Goal: Find specific page/section: Find specific page/section

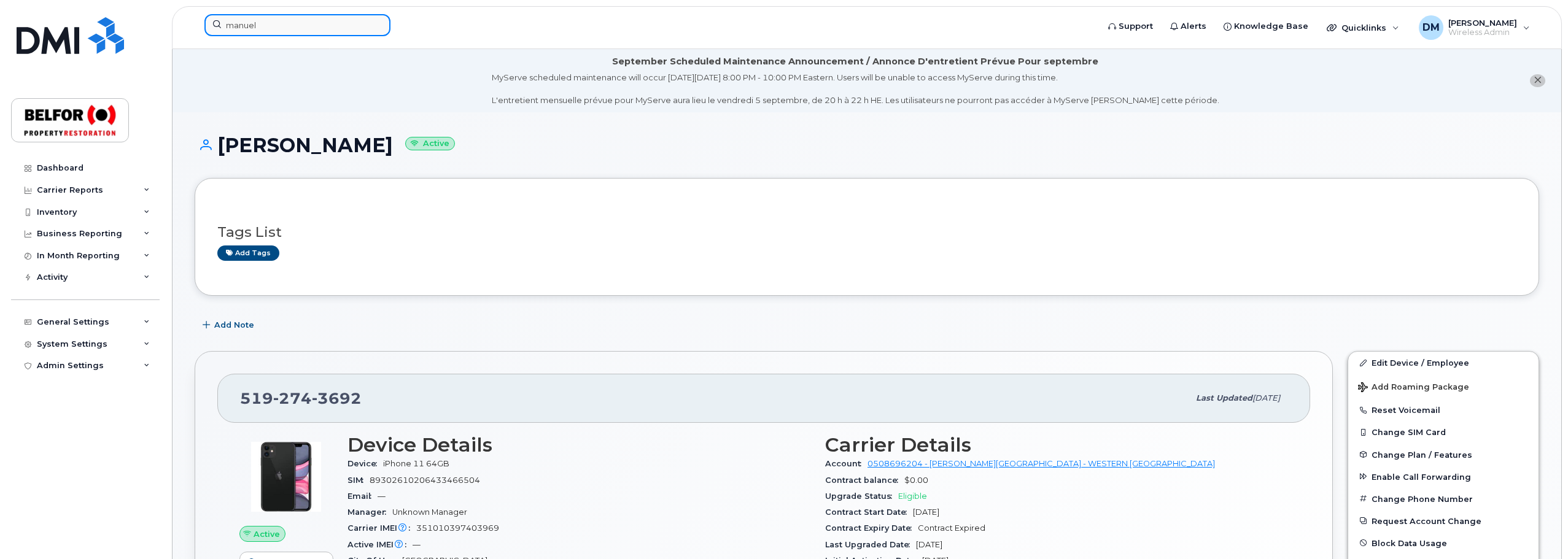
click at [254, 19] on input "manuel" at bounding box center [297, 25] width 186 height 22
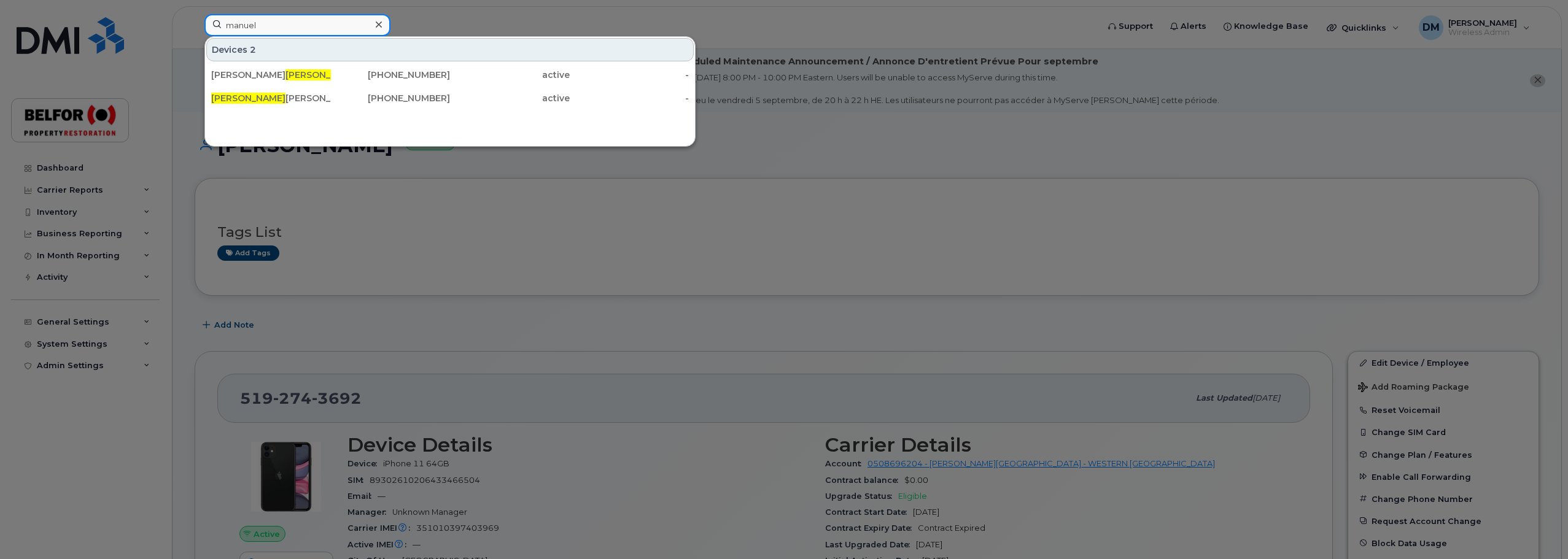
click at [243, 28] on input "manuel" at bounding box center [297, 25] width 186 height 22
click at [248, 24] on input "denys" at bounding box center [297, 25] width 186 height 22
click at [245, 25] on input "denys" at bounding box center [297, 25] width 186 height 22
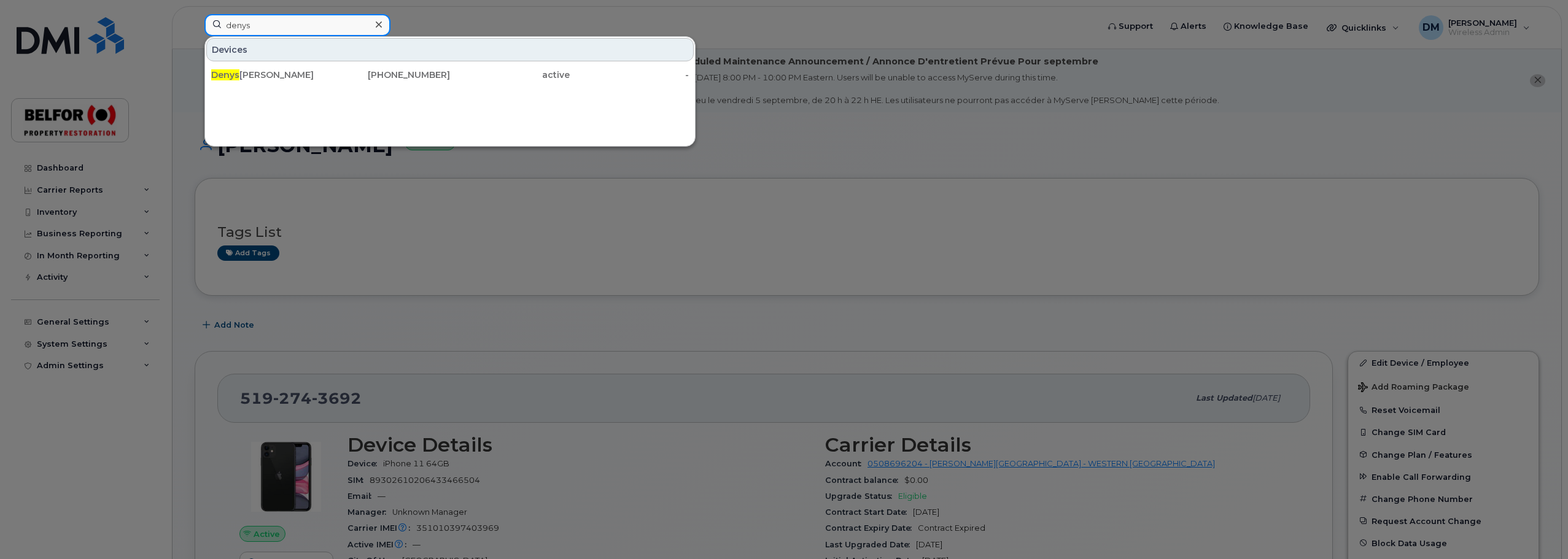
click at [245, 25] on input "denys" at bounding box center [297, 25] width 186 height 22
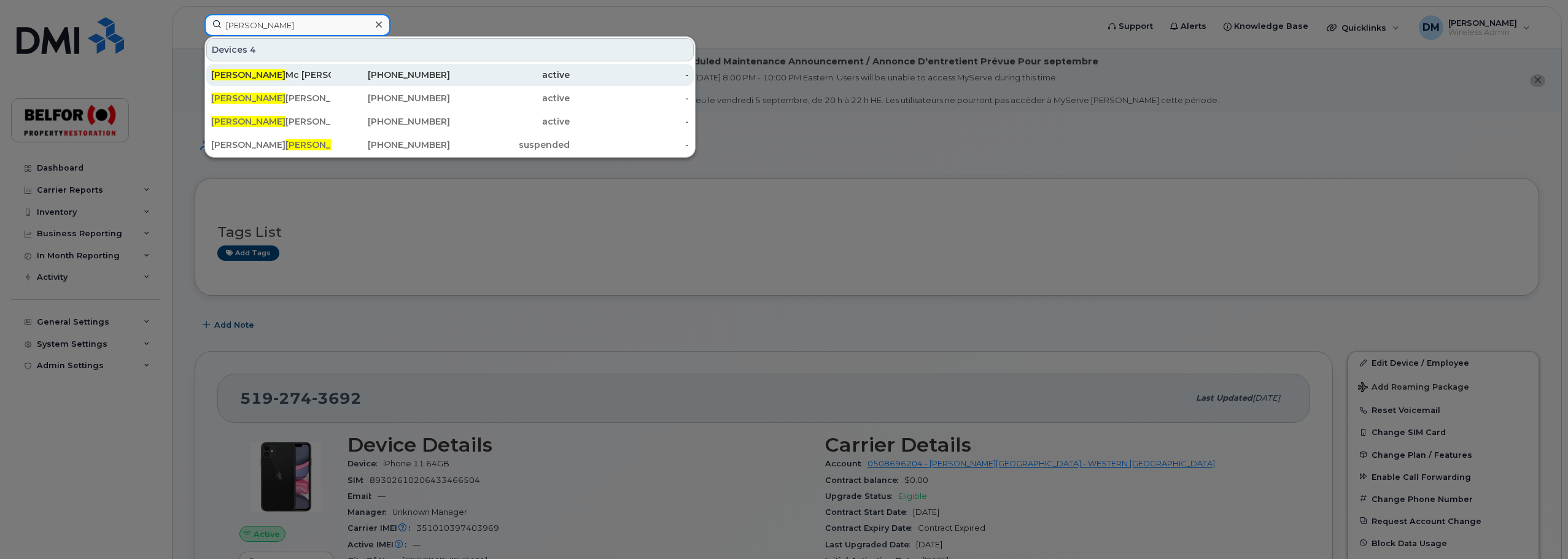
type input "logan"
click at [270, 70] on div "Logan Mc Millan" at bounding box center [270, 75] width 120 height 12
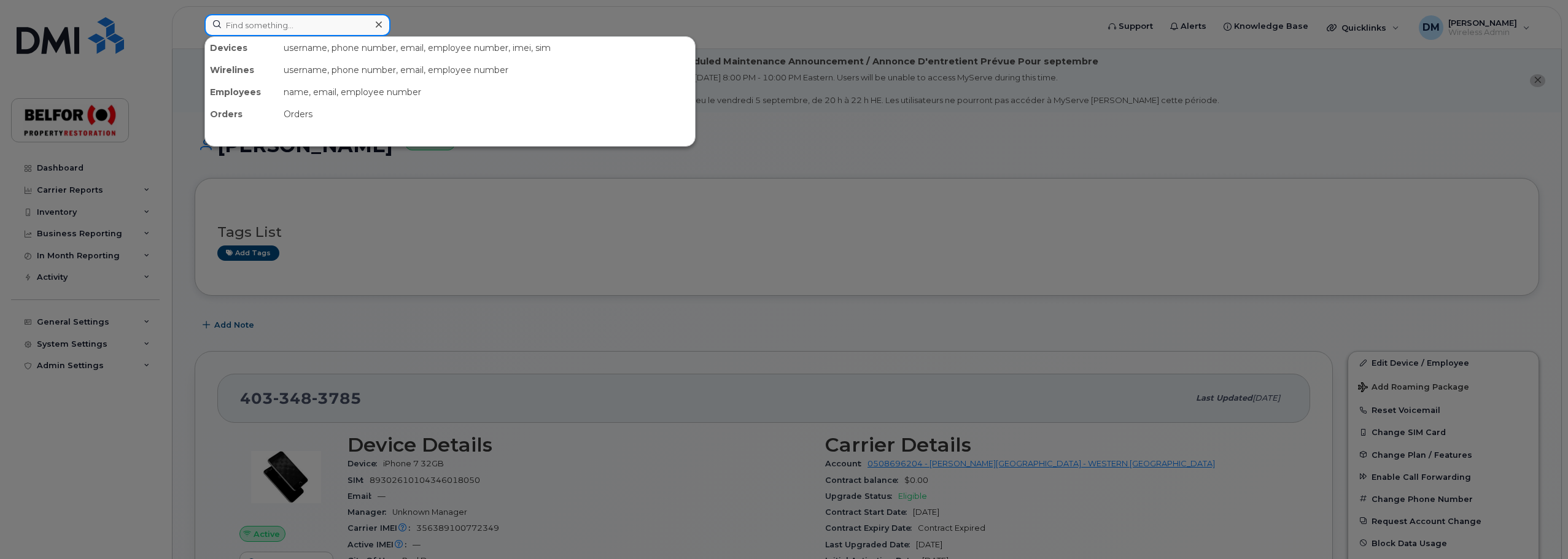
click at [251, 19] on input at bounding box center [297, 25] width 186 height 22
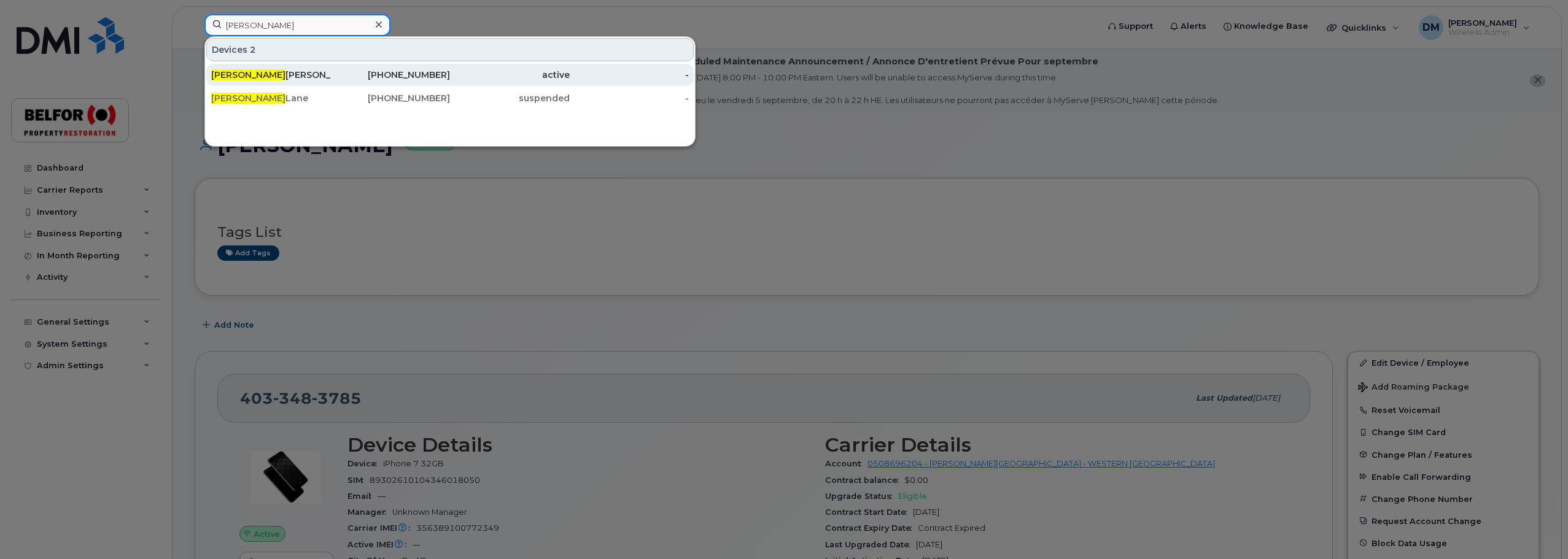
type input "erica"
click at [291, 76] on div "Erica Fairweather" at bounding box center [270, 75] width 120 height 12
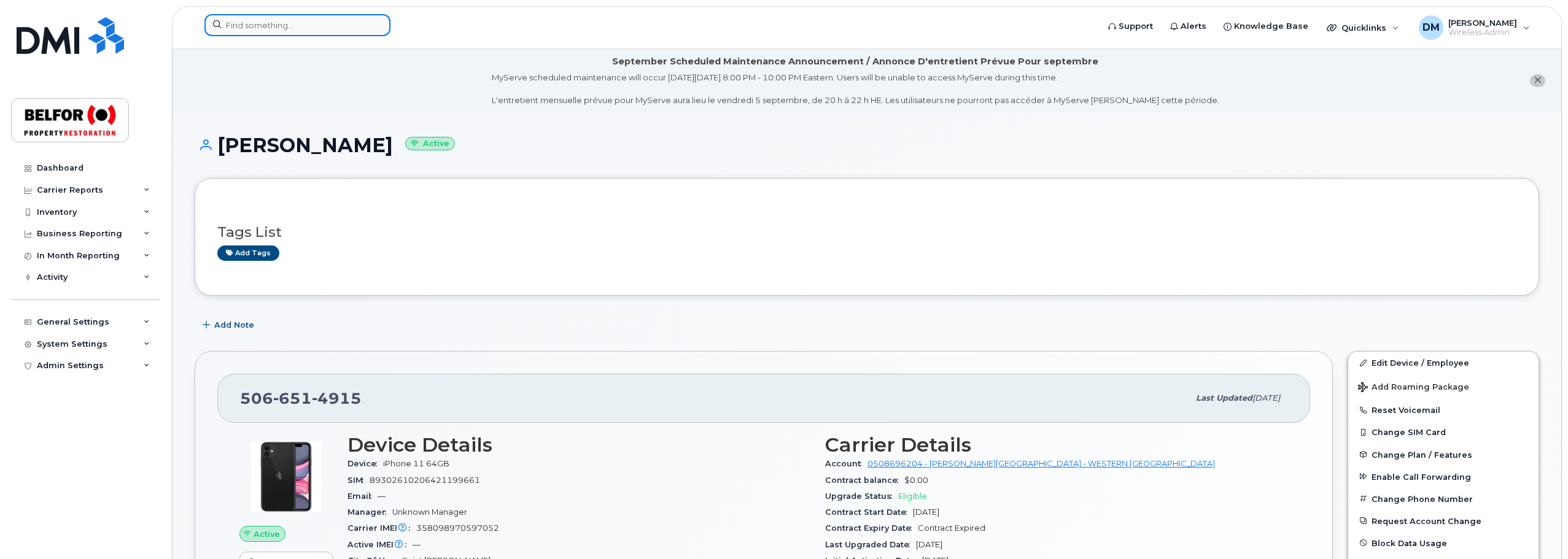
click at [246, 32] on input at bounding box center [297, 25] width 186 height 22
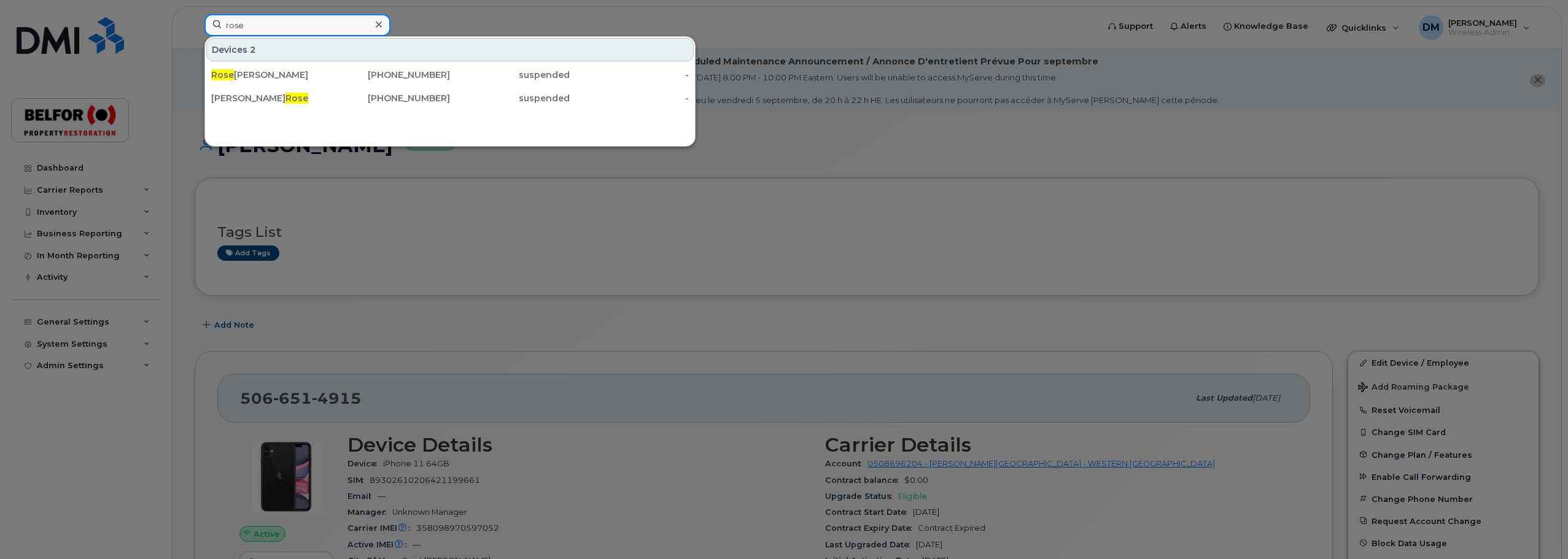
click at [228, 27] on input "rose" at bounding box center [297, 25] width 186 height 22
click at [236, 28] on input "todd" at bounding box center [297, 25] width 186 height 22
click at [236, 27] on input "todd" at bounding box center [297, 25] width 186 height 22
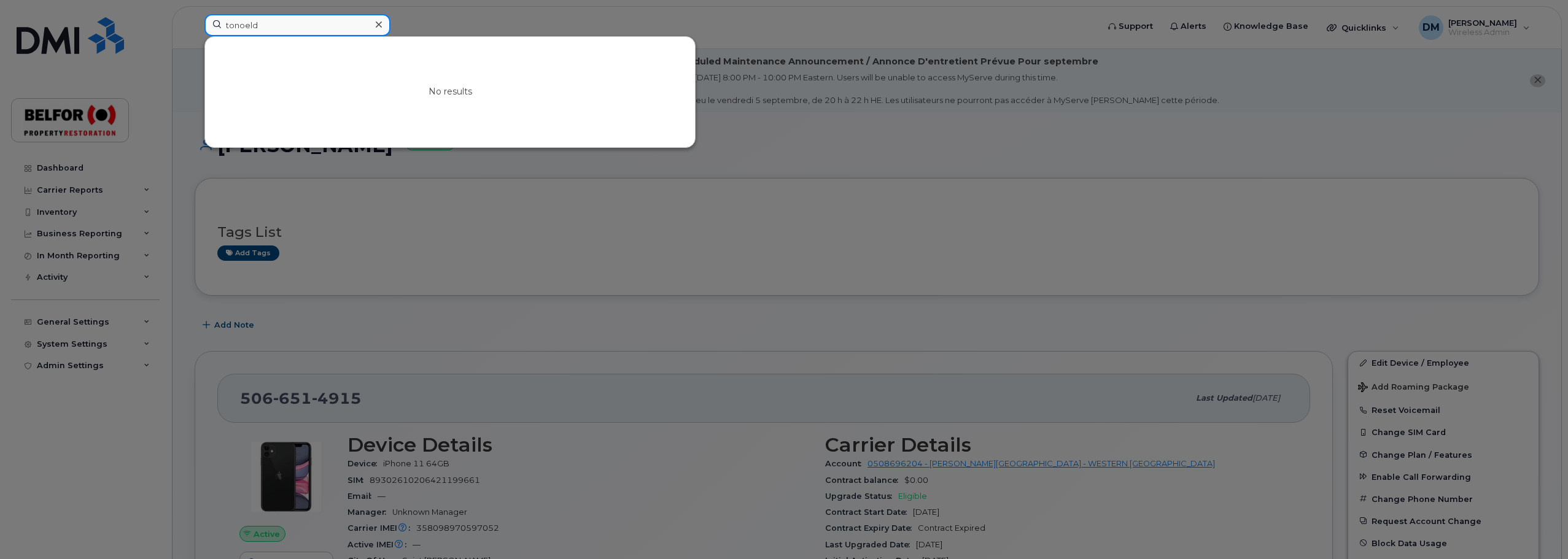
click at [263, 25] on input "tonoeld" at bounding box center [297, 25] width 186 height 22
type input "t"
click at [232, 25] on input "noel" at bounding box center [297, 25] width 186 height 22
click at [232, 24] on input "noel" at bounding box center [297, 25] width 186 height 22
click at [243, 23] on input "tersa" at bounding box center [297, 25] width 186 height 22
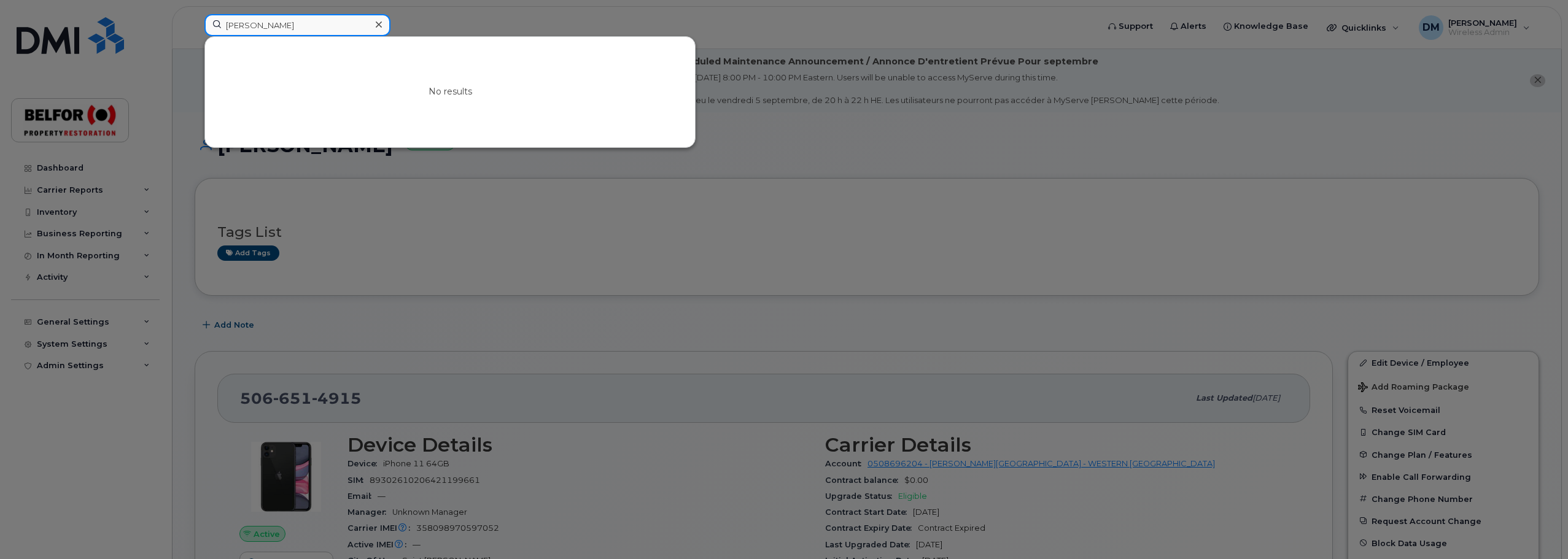
click at [243, 23] on input "tersa" at bounding box center [297, 25] width 186 height 22
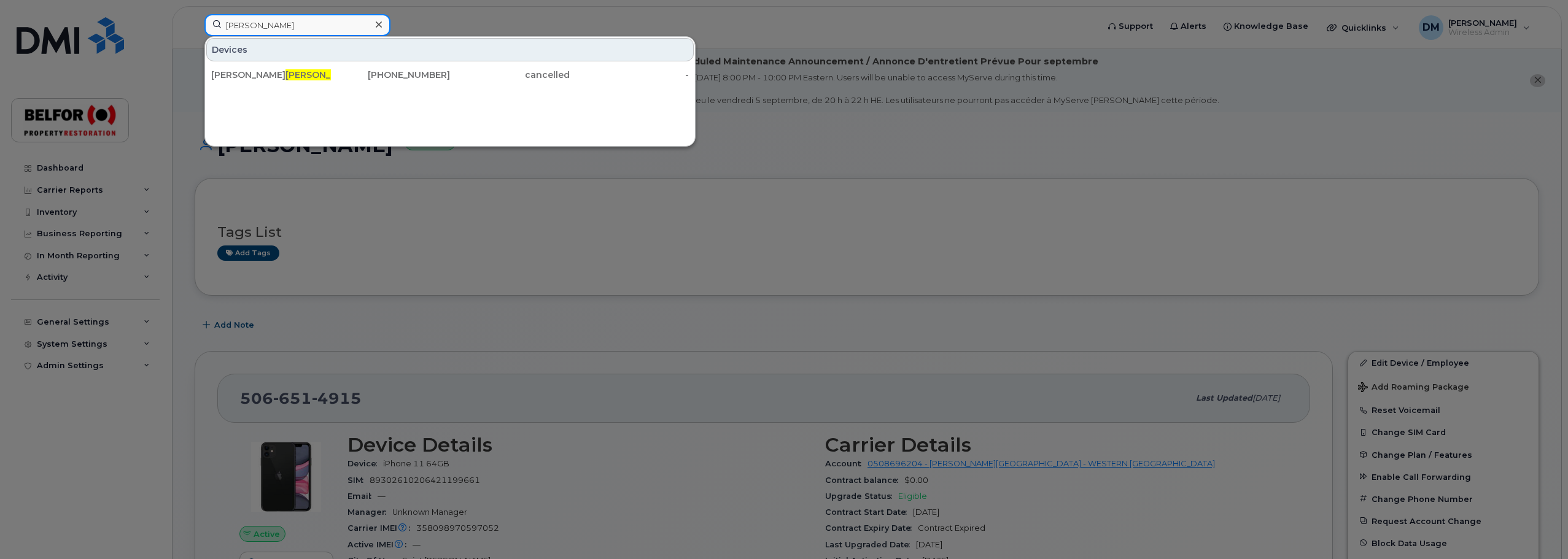
click at [241, 29] on input "lucas" at bounding box center [297, 25] width 186 height 22
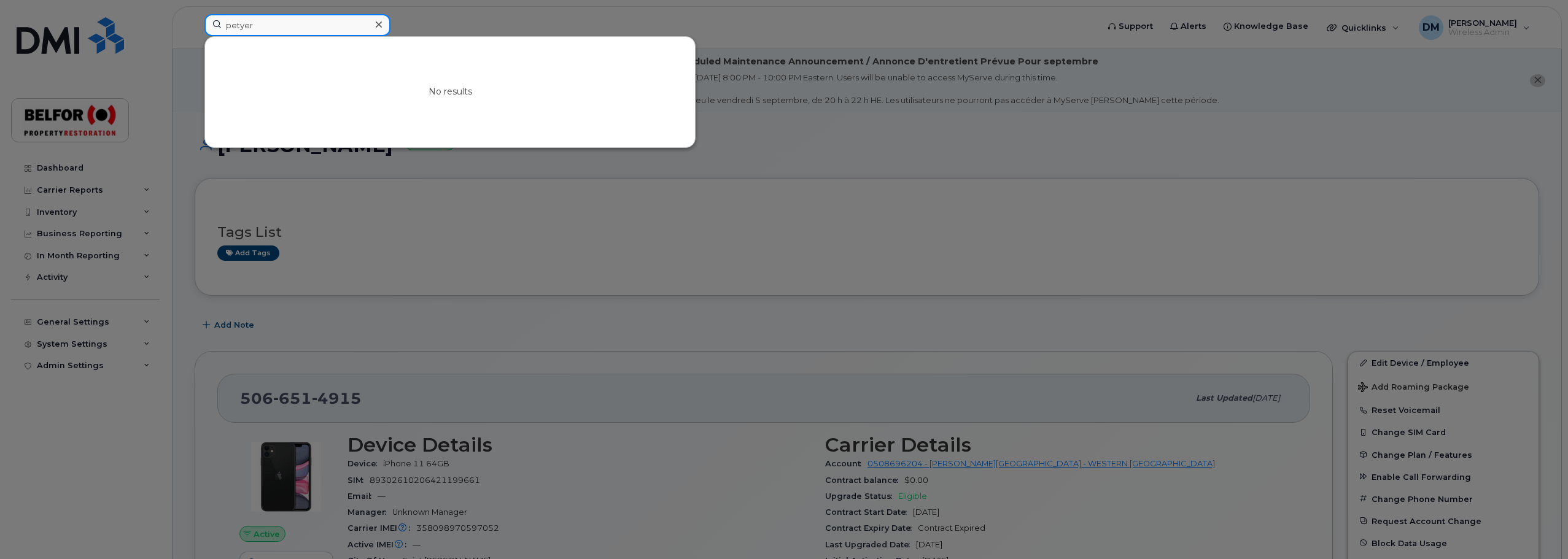
click at [239, 29] on input "petyer" at bounding box center [297, 25] width 186 height 22
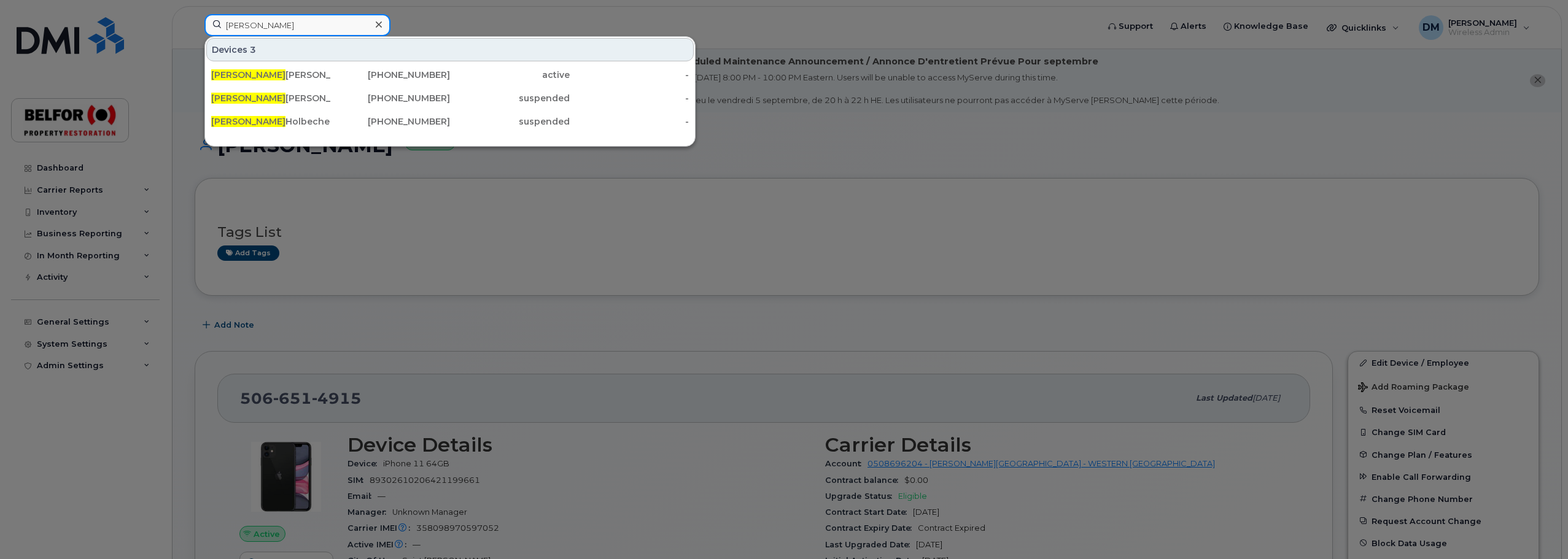
click at [239, 32] on input "peter" at bounding box center [297, 25] width 186 height 22
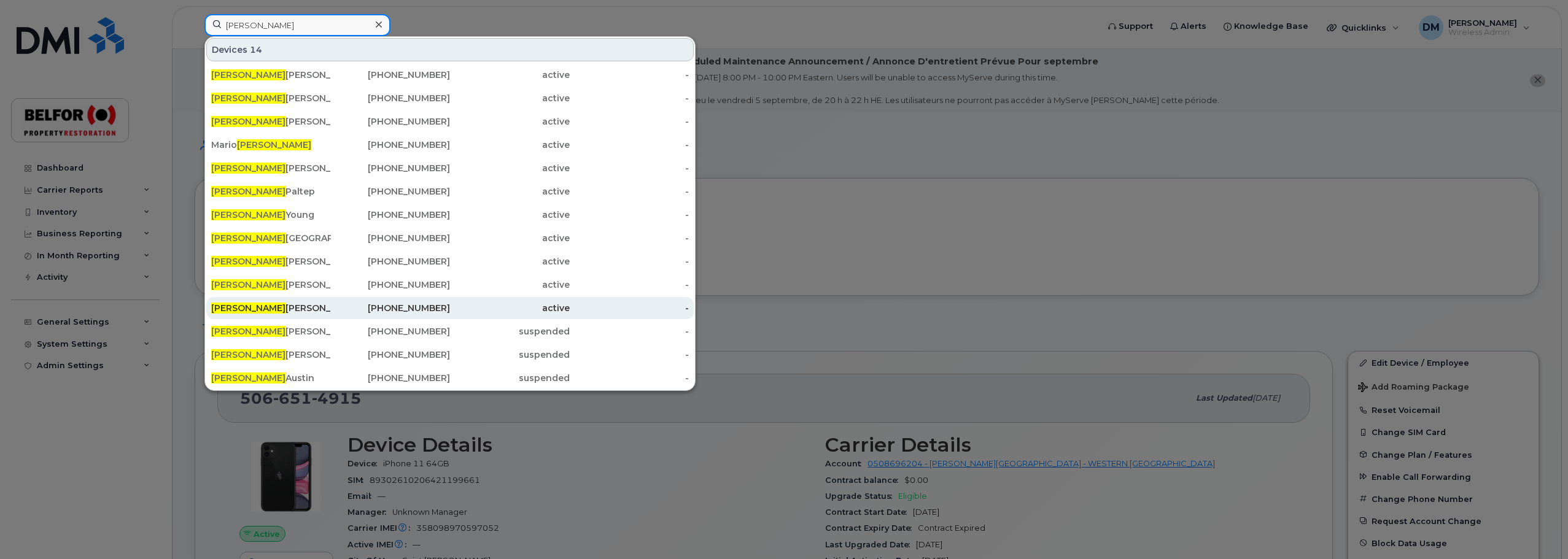
type input "ryan"
click at [262, 303] on div "Ryan Roberts" at bounding box center [270, 308] width 120 height 12
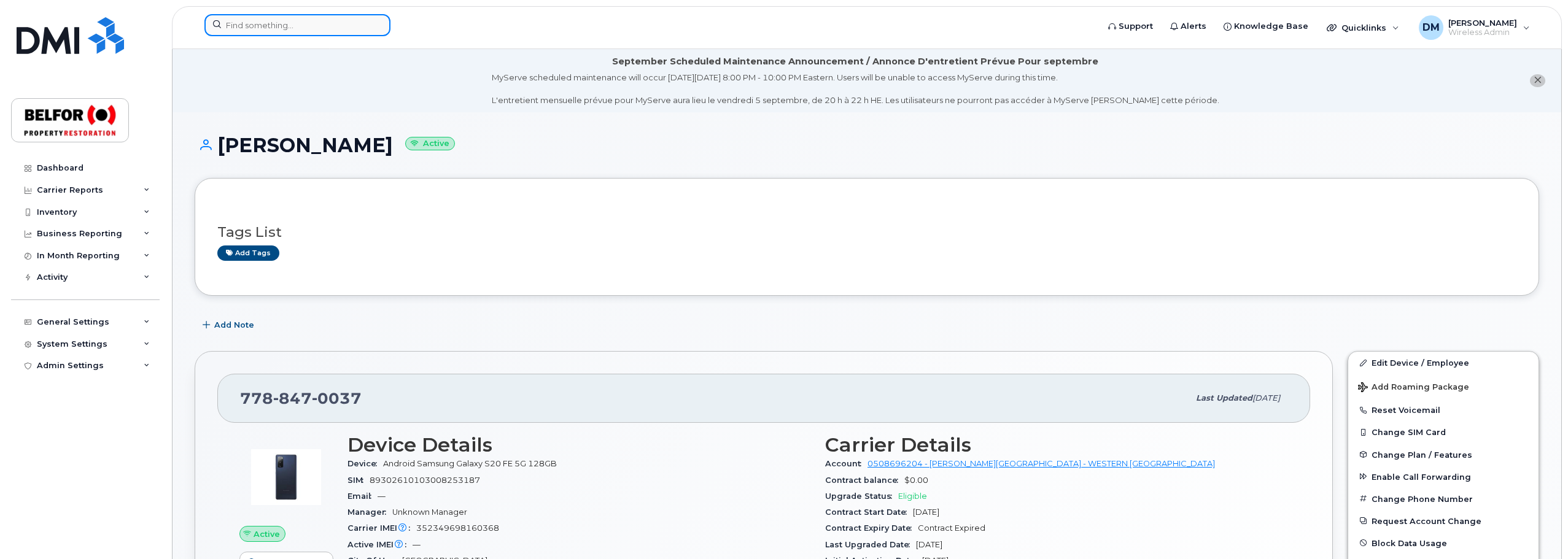
click at [236, 25] on input at bounding box center [297, 25] width 186 height 22
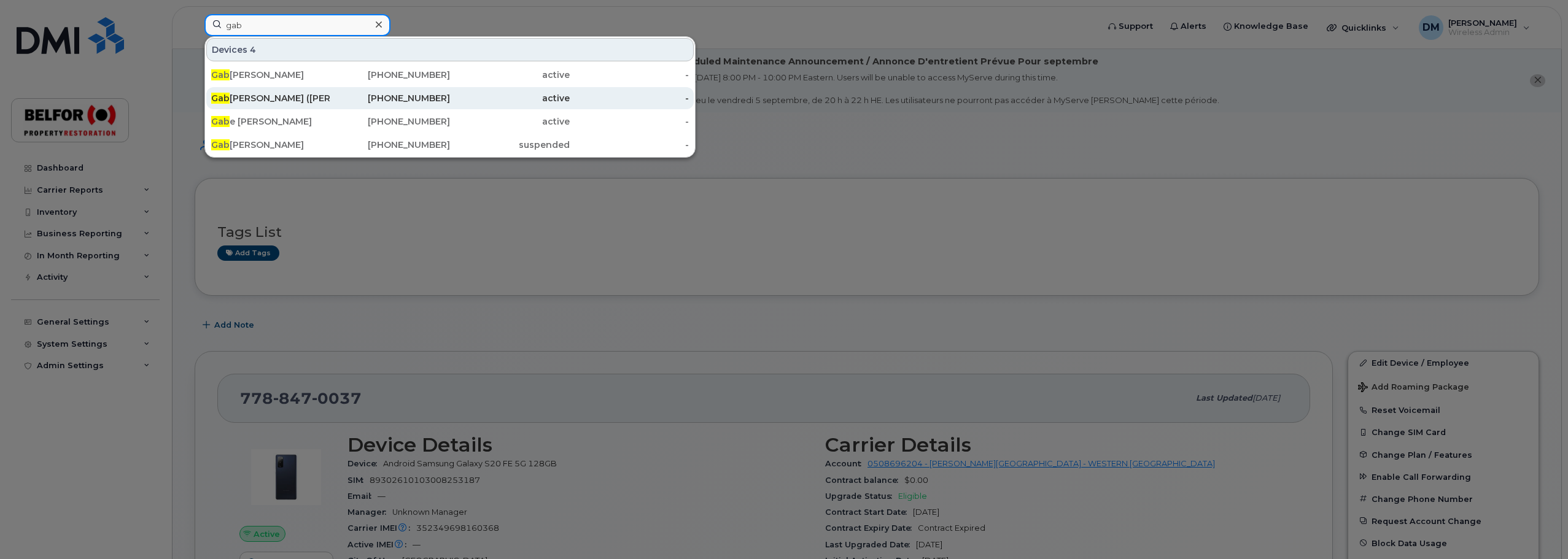
type input "gab"
click at [294, 100] on div "Gab rielle Zochowski (D'angelo)" at bounding box center [270, 98] width 120 height 12
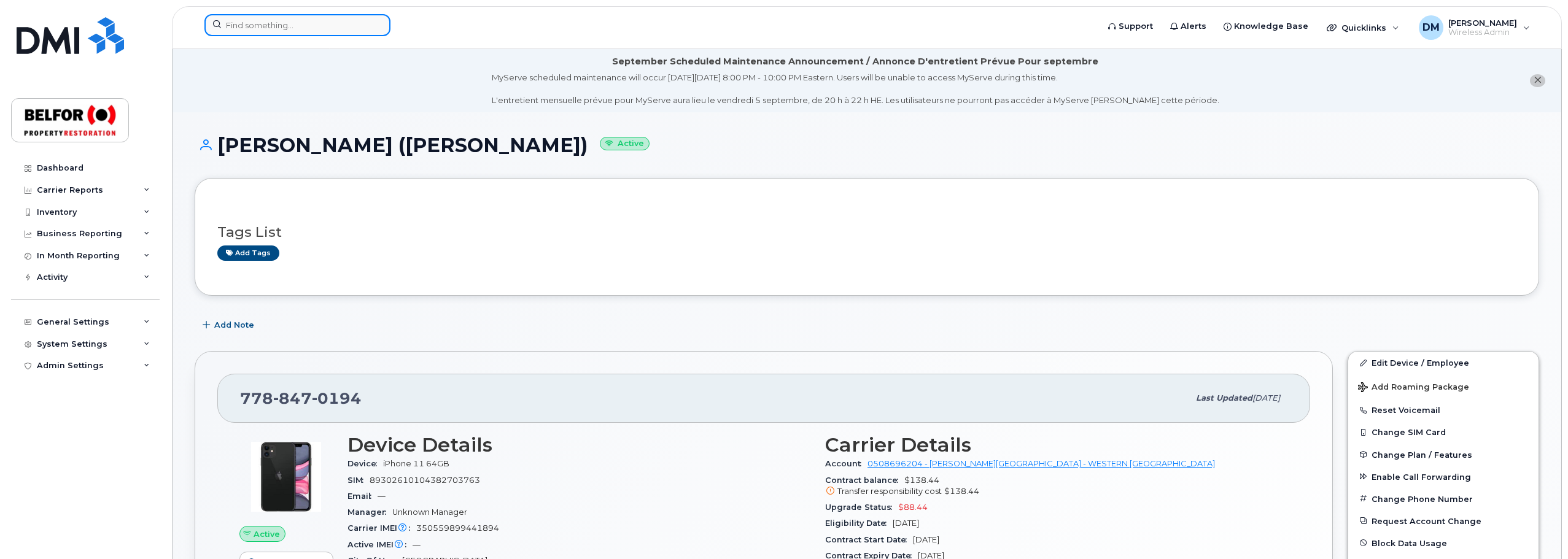
click at [235, 25] on input at bounding box center [297, 25] width 186 height 22
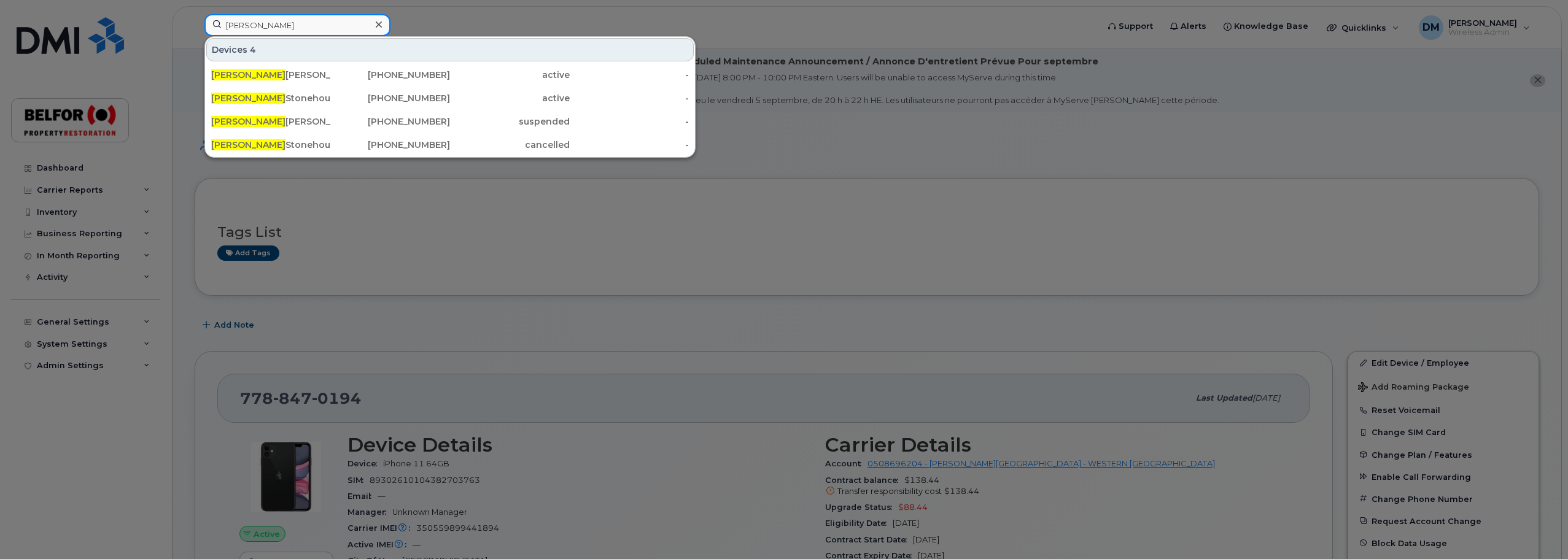
click at [236, 22] on input "[PERSON_NAME]" at bounding box center [297, 25] width 186 height 22
click at [236, 22] on input "[PERSON_NAME]" at bounding box center [297, 25] width 186 height 22
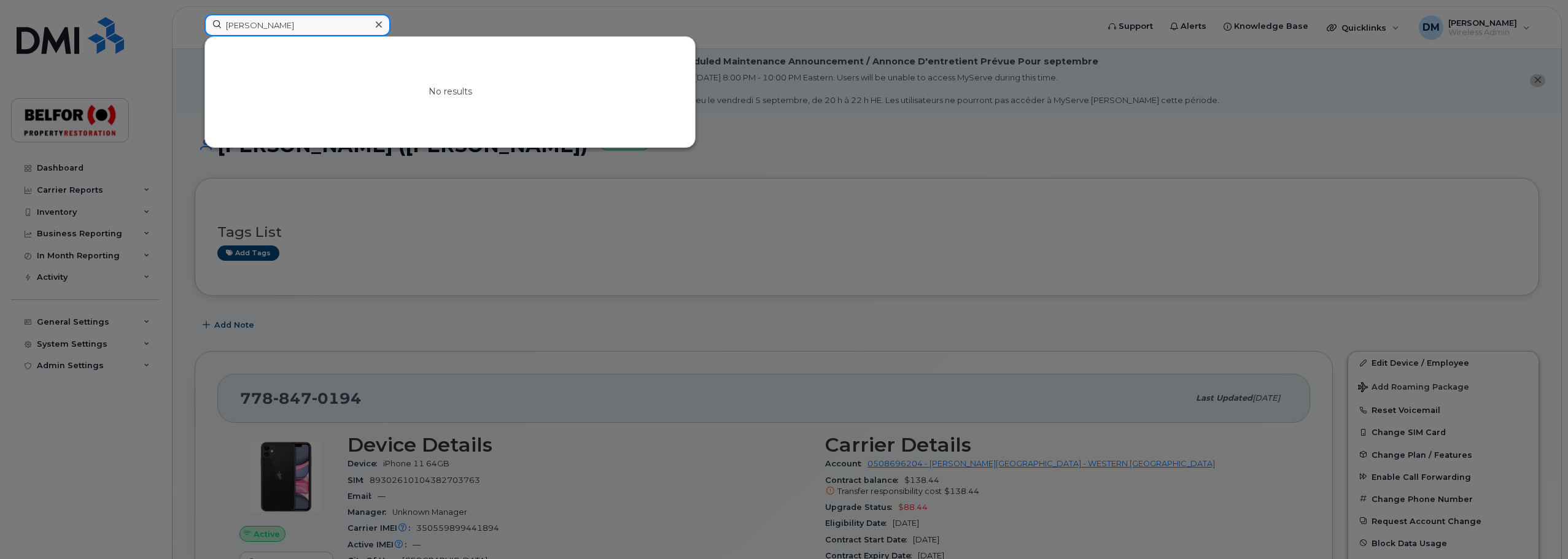
click at [238, 27] on input "[PERSON_NAME]" at bounding box center [297, 25] width 186 height 22
click at [238, 27] on input "nichole" at bounding box center [297, 25] width 186 height 22
click at [232, 16] on input "sturm" at bounding box center [297, 25] width 186 height 22
type input "g"
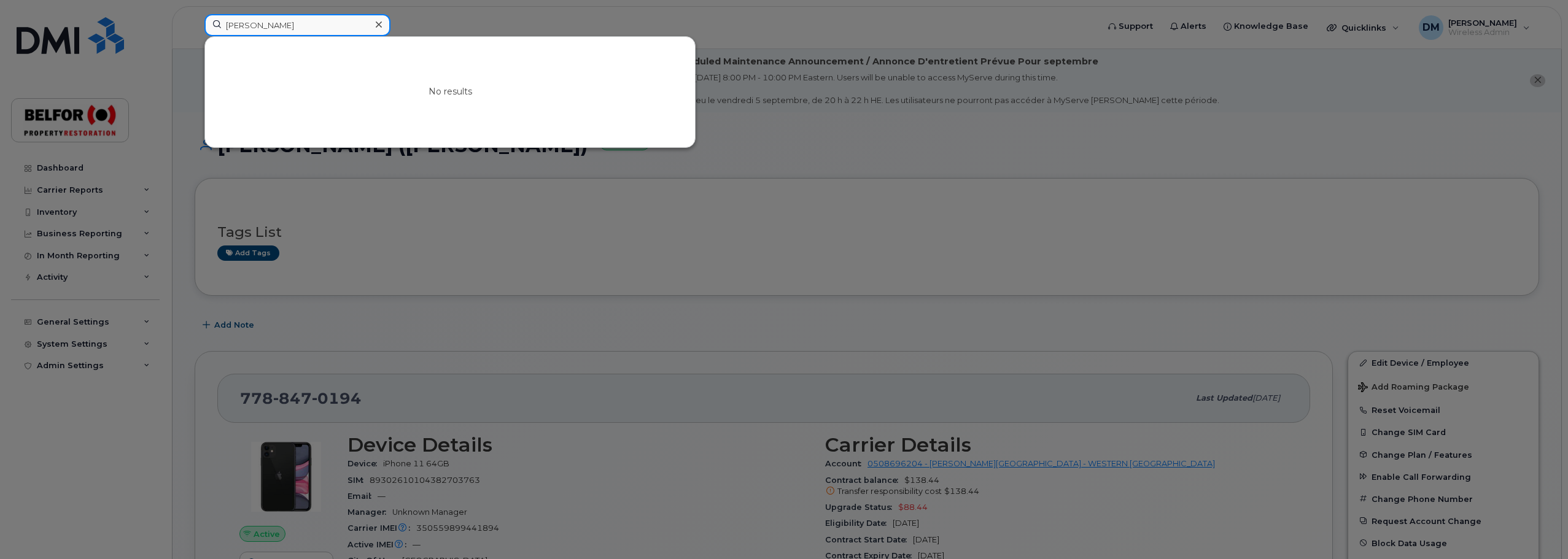
click at [257, 25] on input "GARCIA" at bounding box center [297, 25] width 186 height 22
click at [240, 26] on input "kisic" at bounding box center [297, 25] width 186 height 22
click at [239, 25] on input "kisic" at bounding box center [297, 25] width 186 height 22
click at [231, 25] on input "igor" at bounding box center [297, 25] width 186 height 22
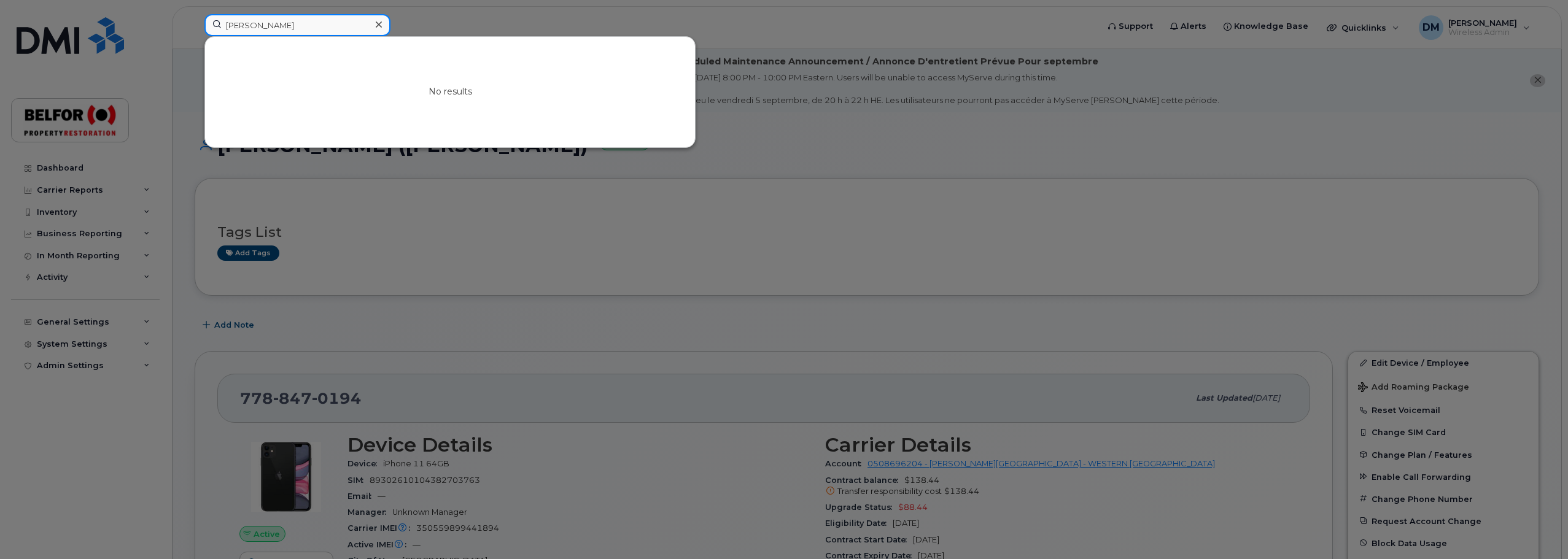
click at [231, 25] on input "igor" at bounding box center [297, 25] width 186 height 22
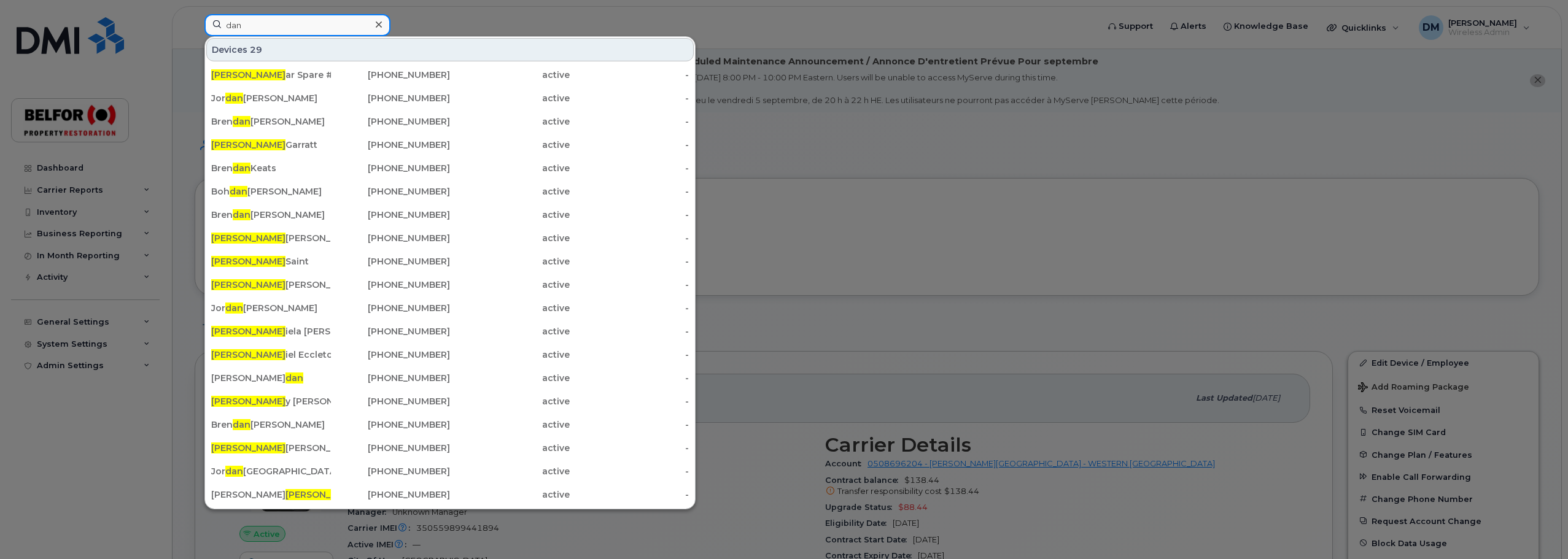
click at [235, 19] on input "dan" at bounding box center [297, 25] width 186 height 22
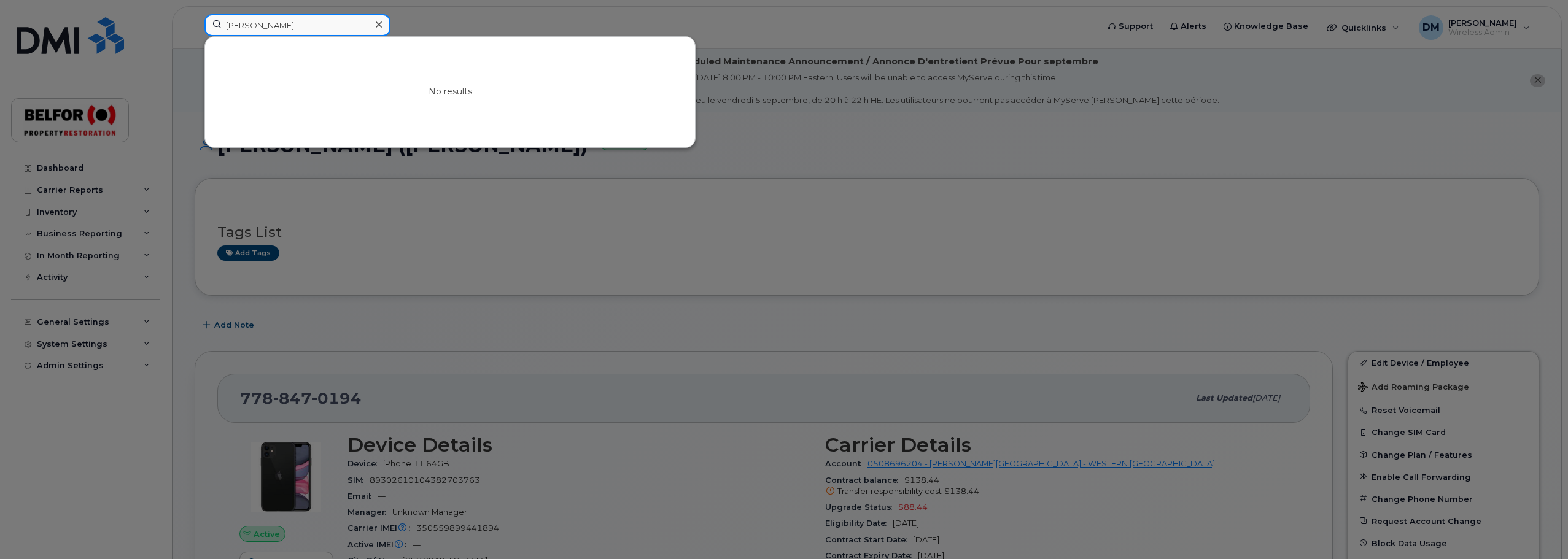
click at [235, 25] on input "igor" at bounding box center [297, 25] width 186 height 22
click at [237, 29] on input "kaur" at bounding box center [297, 25] width 186 height 22
click at [236, 29] on input "kaur" at bounding box center [297, 25] width 186 height 22
click at [240, 24] on input "amamjeet" at bounding box center [297, 25] width 186 height 22
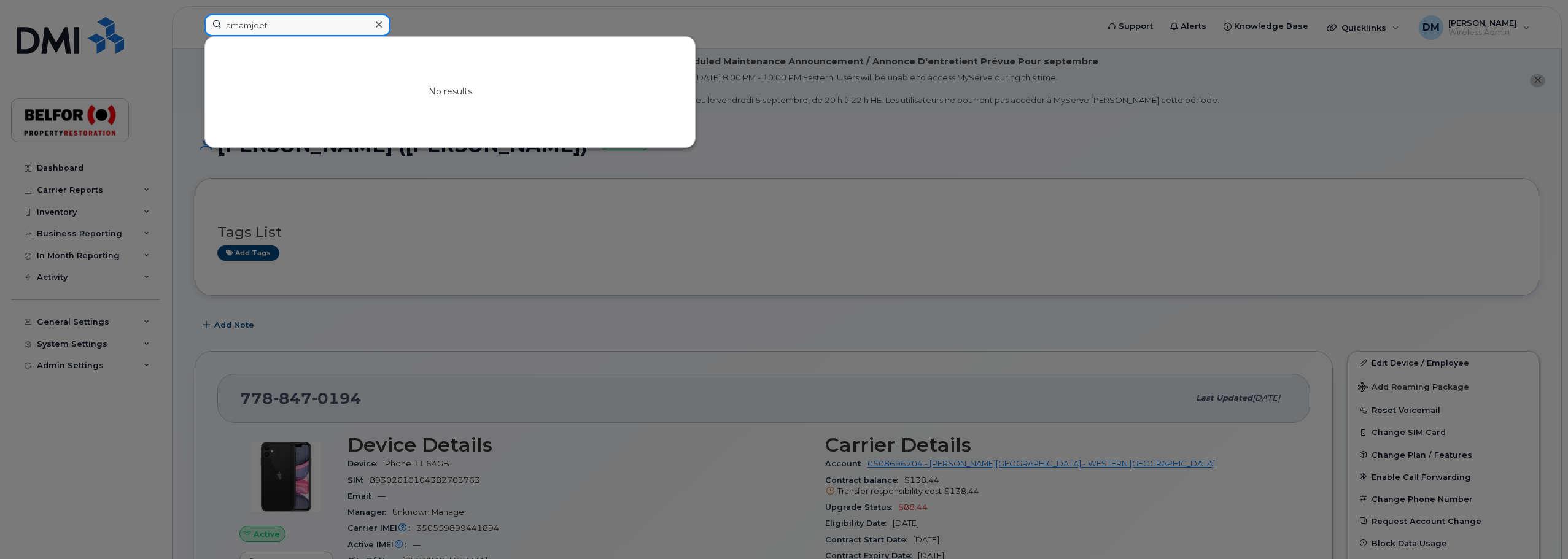
click at [240, 24] on input "amamjeet" at bounding box center [297, 25] width 186 height 22
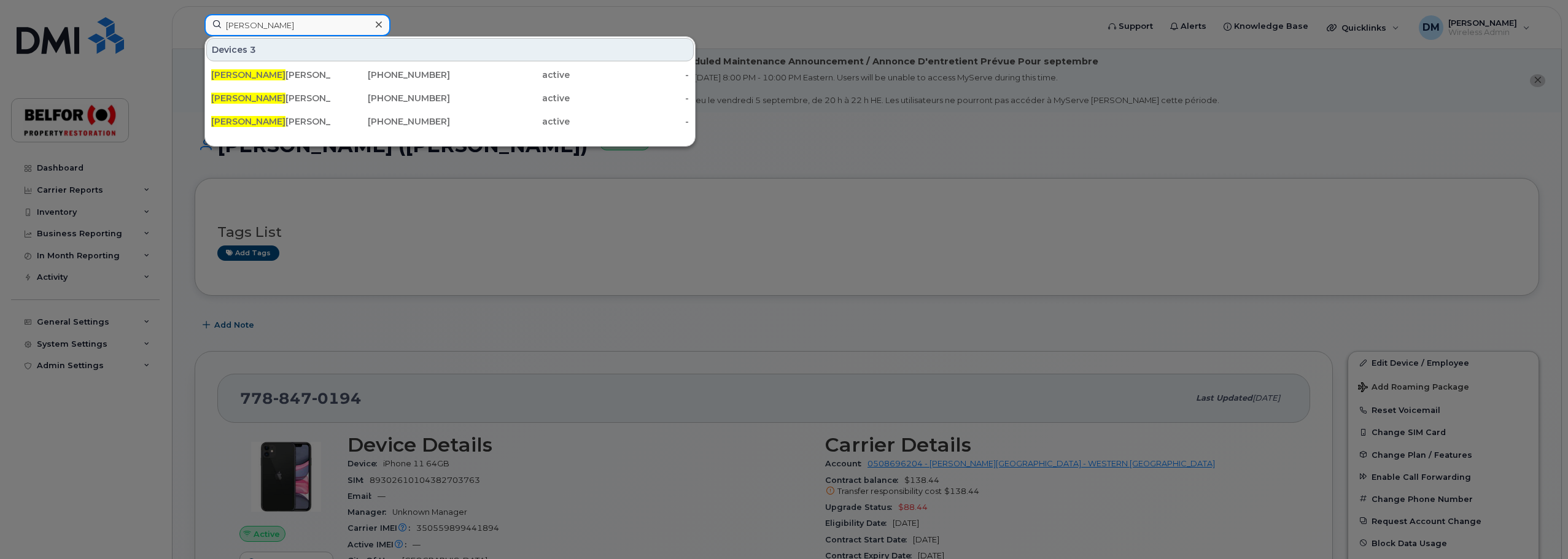
click at [246, 30] on input "christine" at bounding box center [297, 25] width 186 height 22
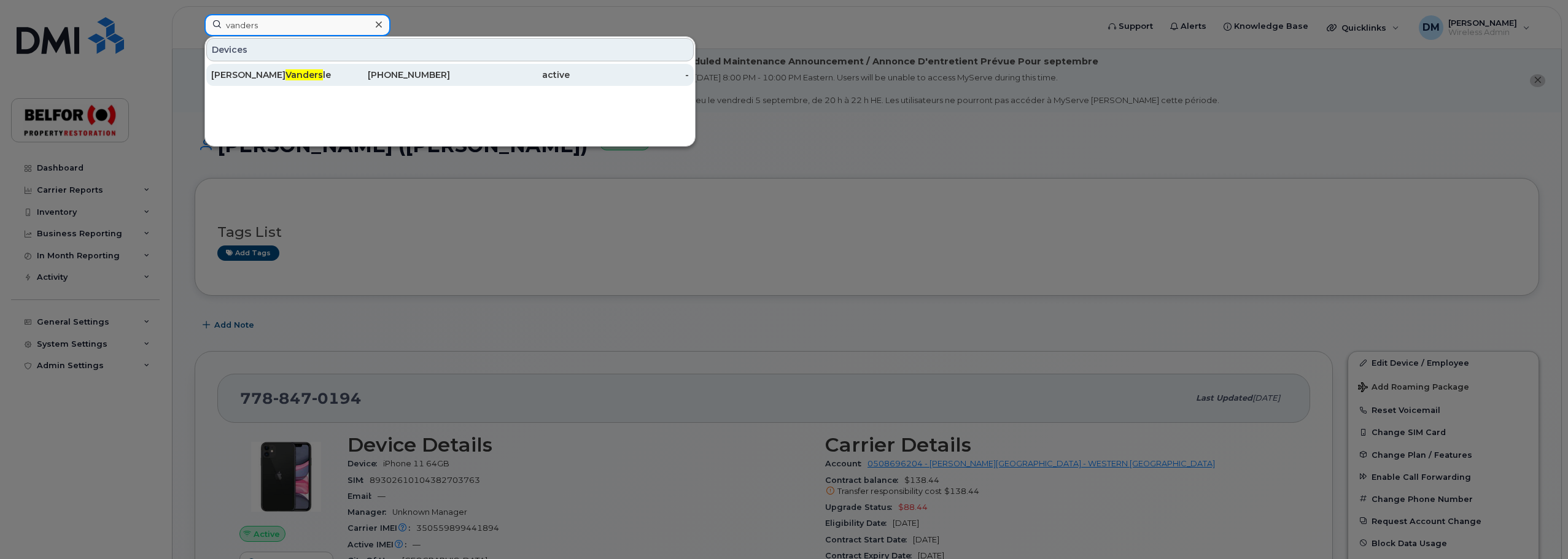
type input "vanders"
click at [272, 76] on div "Rae Vanders leen" at bounding box center [270, 75] width 120 height 12
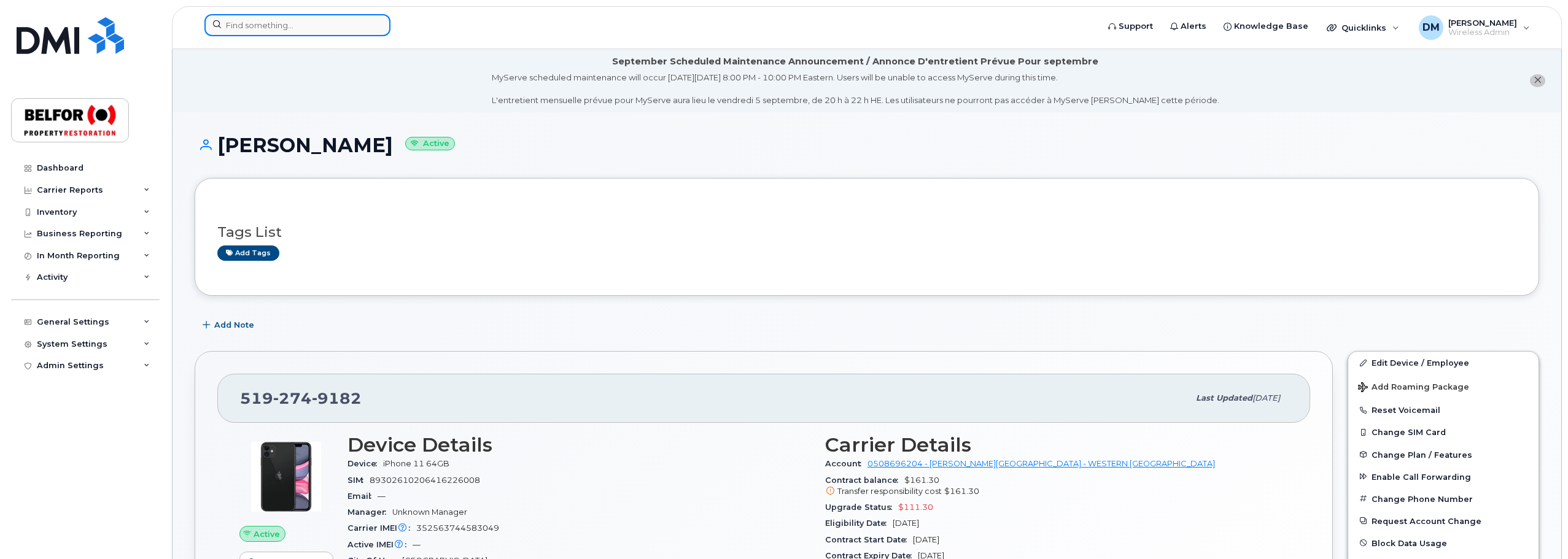
click at [243, 25] on input at bounding box center [297, 25] width 186 height 22
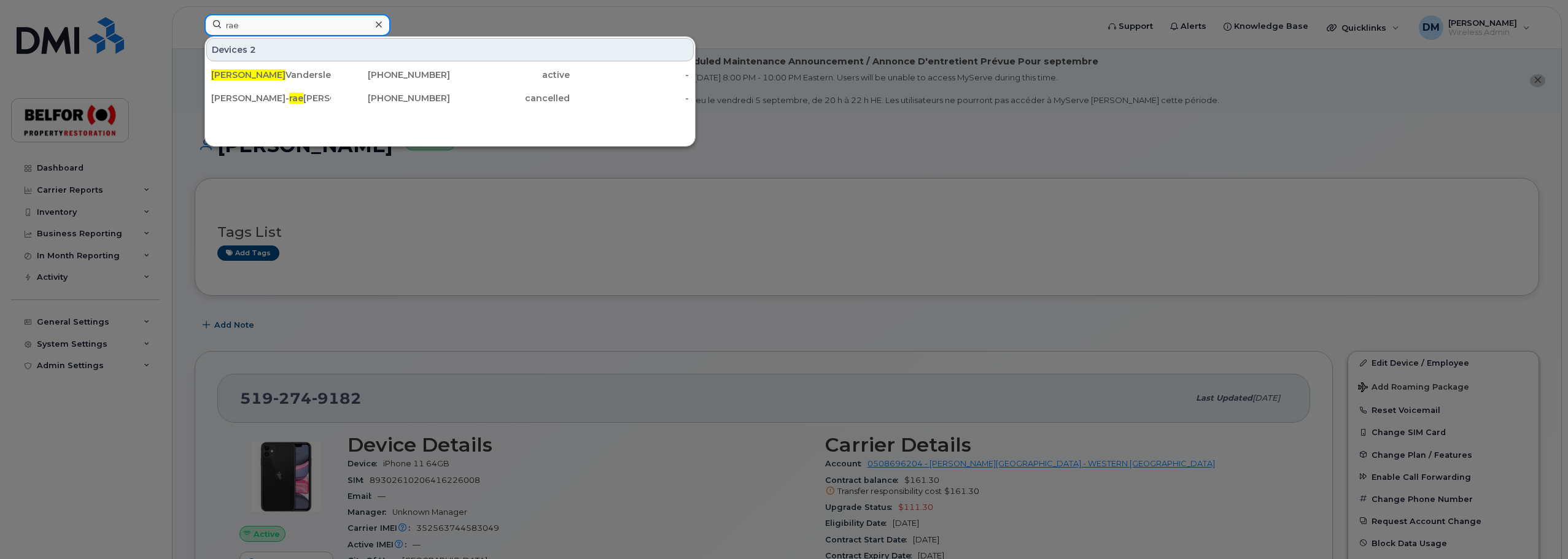
click at [230, 29] on input "rae" at bounding box center [297, 25] width 186 height 22
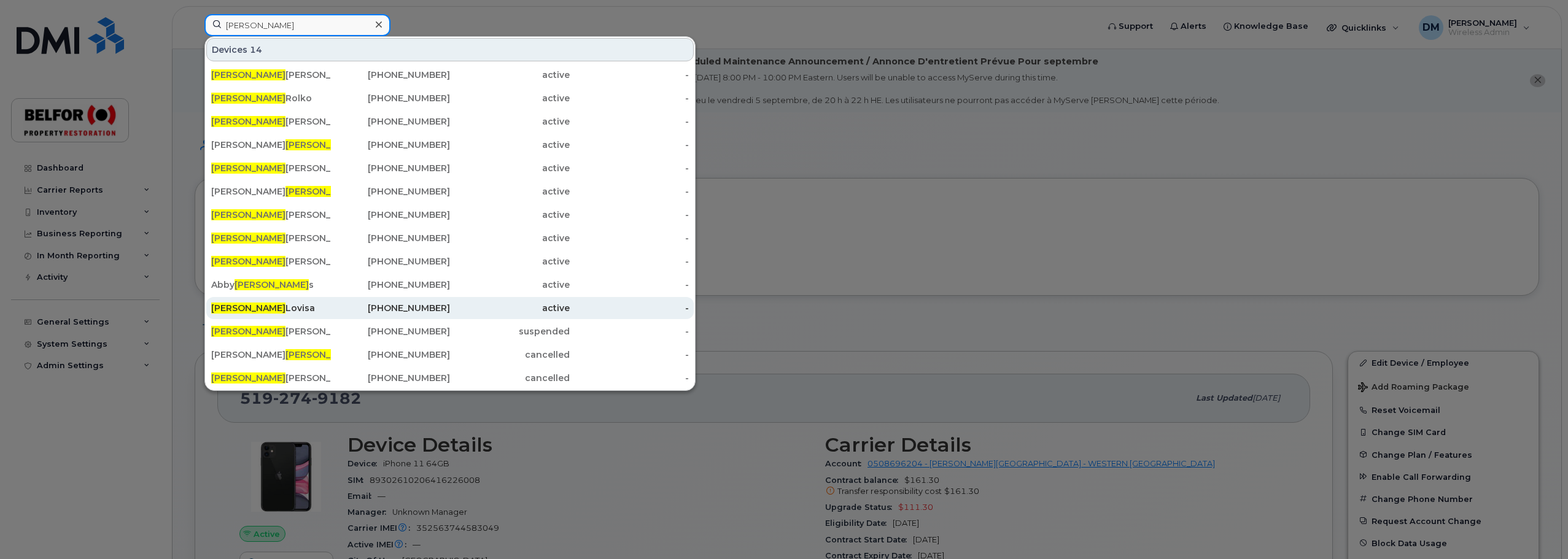
type input "[PERSON_NAME]"
click at [267, 307] on div "[PERSON_NAME]" at bounding box center [270, 308] width 120 height 12
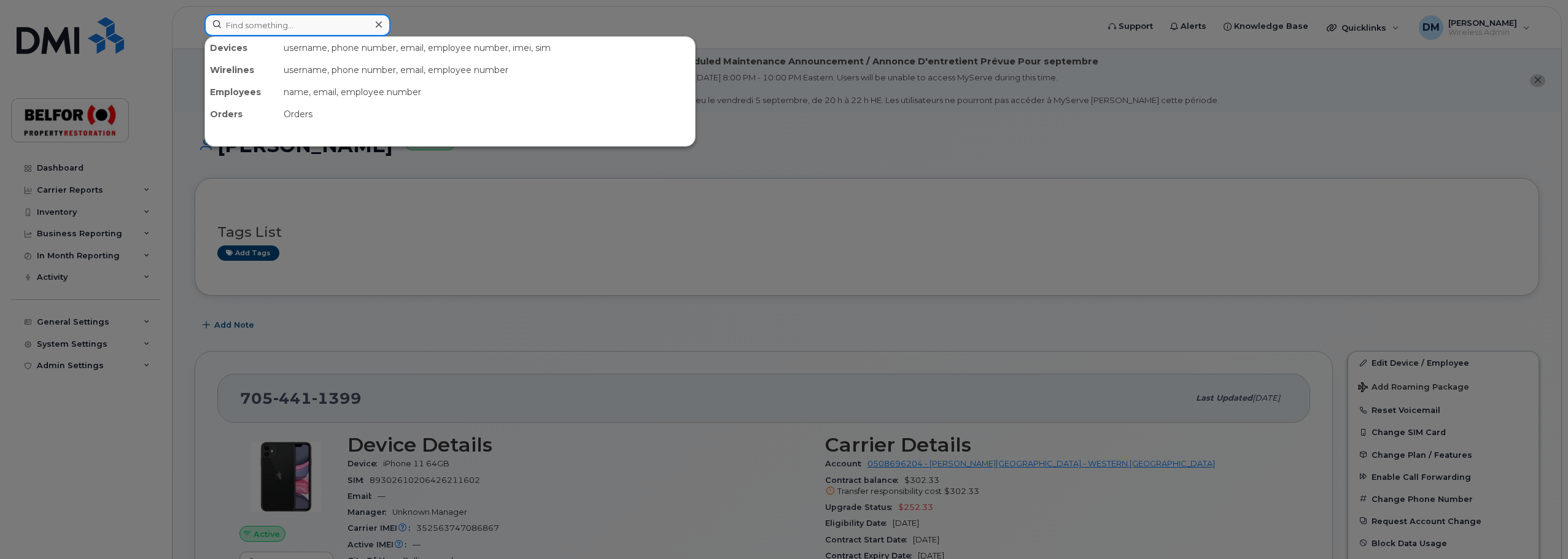
click at [262, 28] on input at bounding box center [297, 25] width 186 height 22
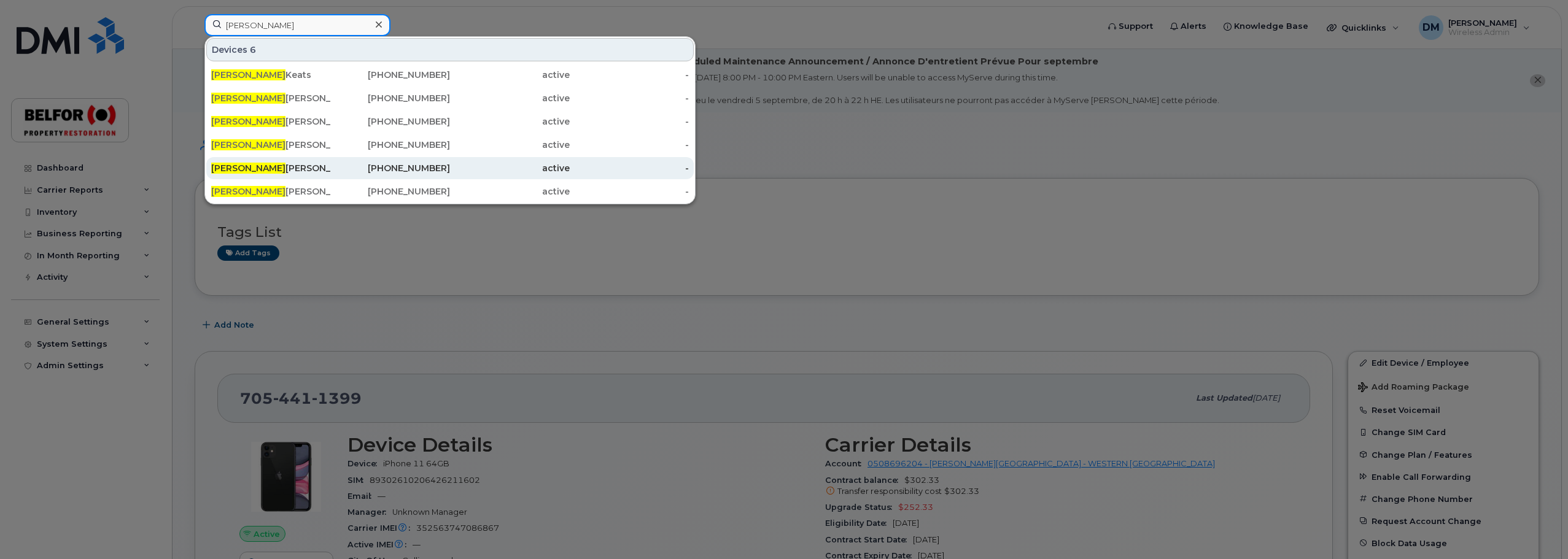
type input "brendan"
click at [266, 166] on div "[PERSON_NAME]" at bounding box center [270, 168] width 120 height 12
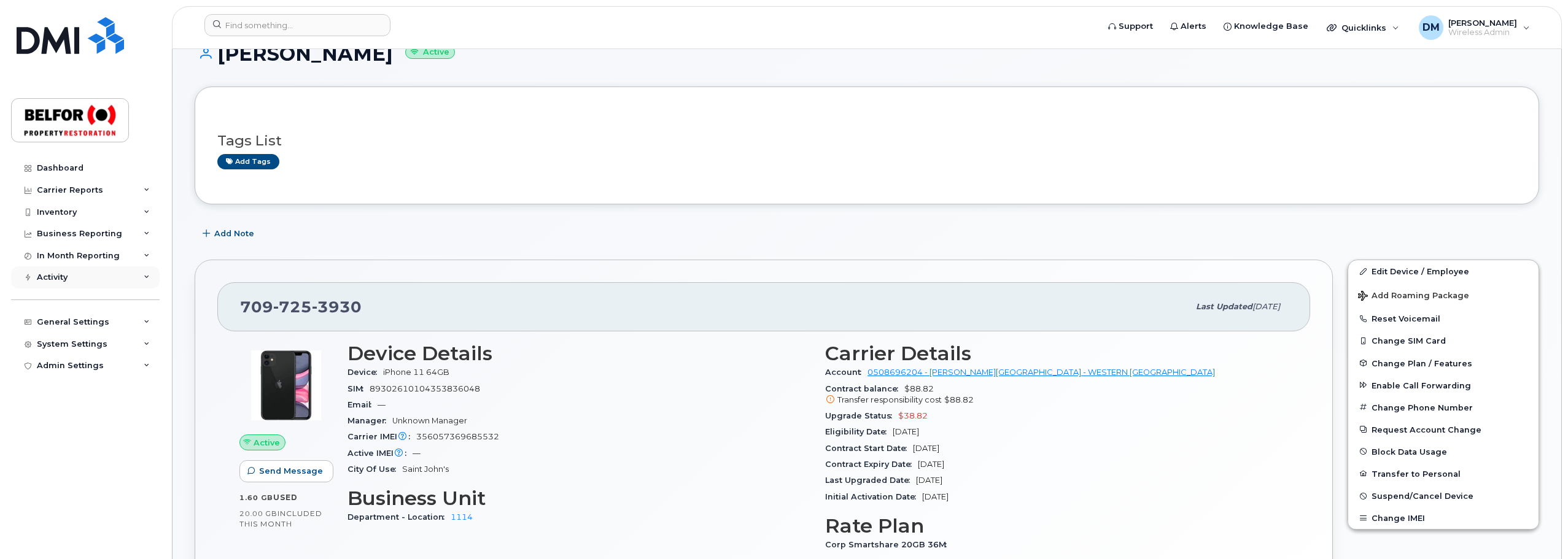
scroll to position [246, 0]
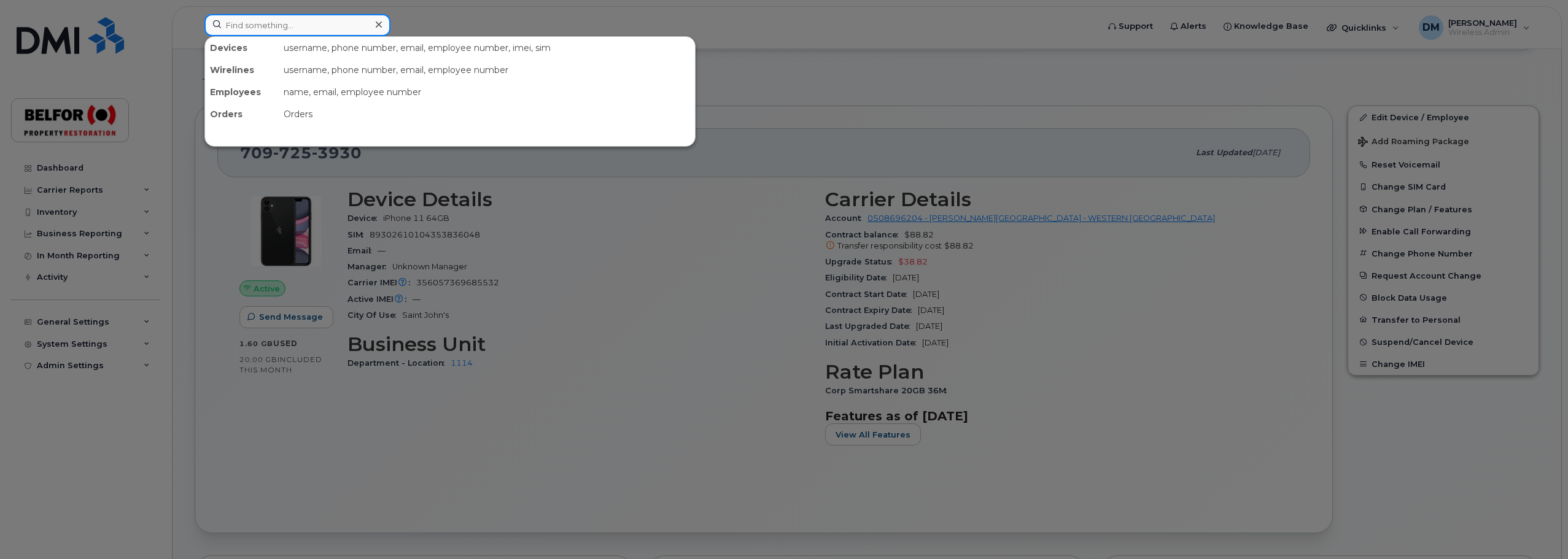
click at [259, 31] on input at bounding box center [297, 25] width 186 height 22
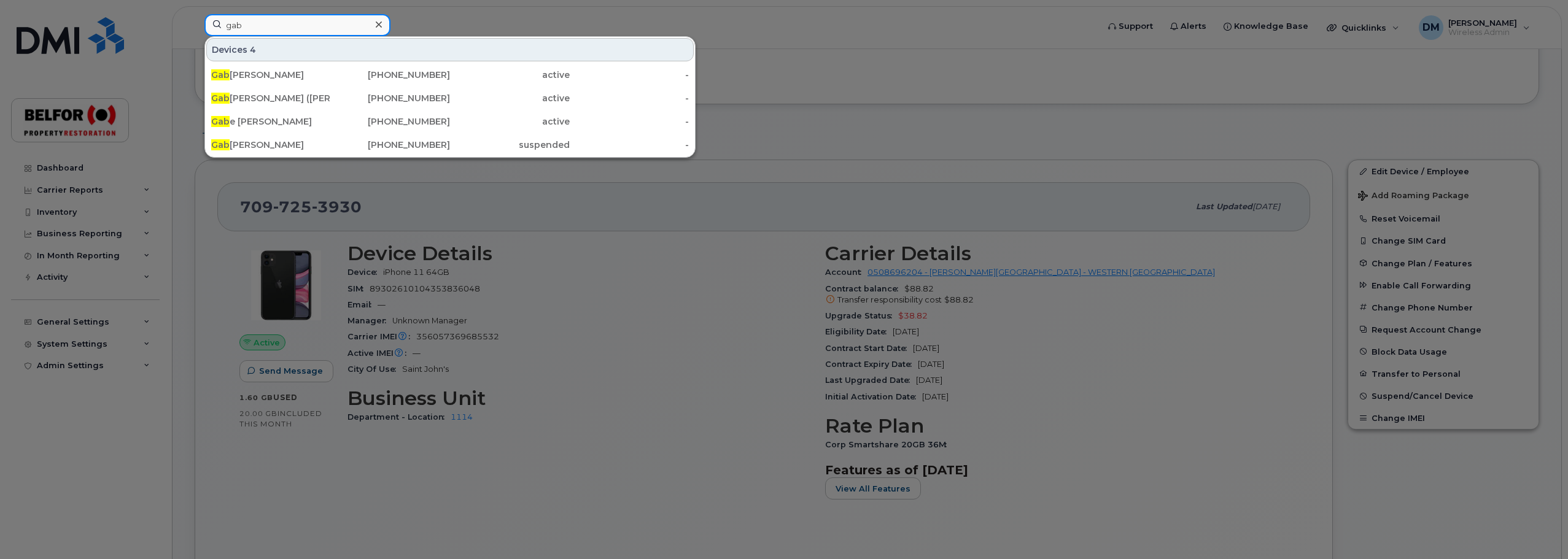
scroll to position [123, 0]
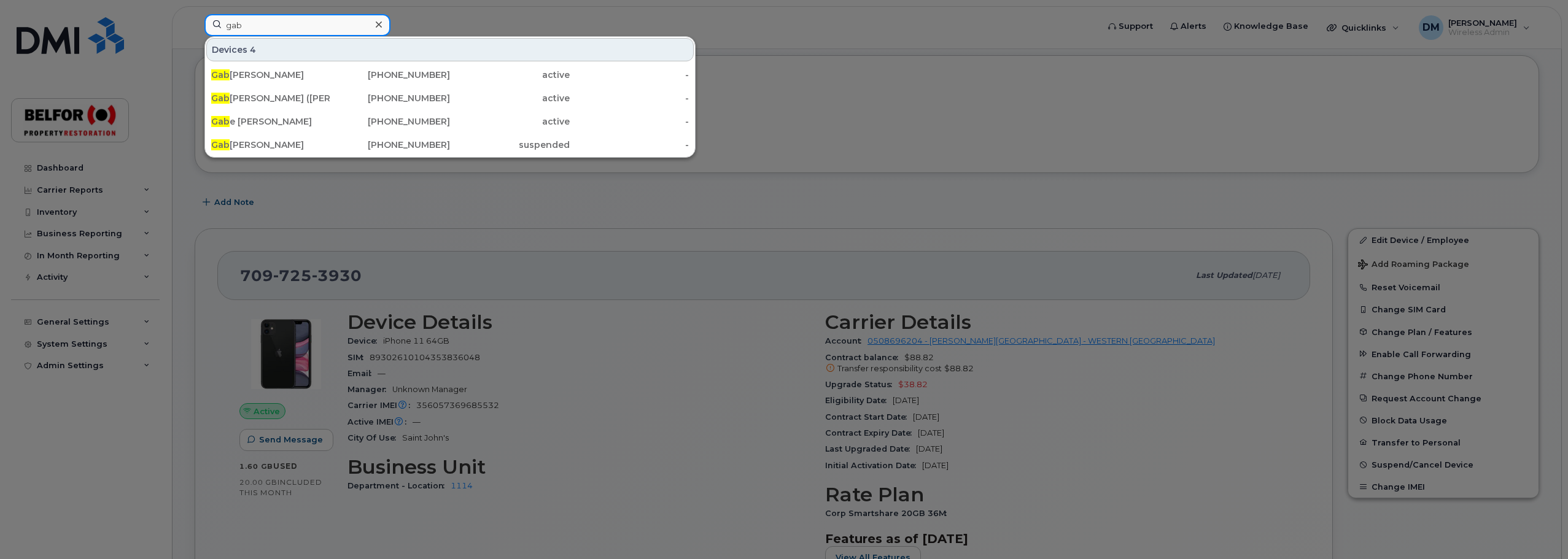
click at [245, 25] on input "gab" at bounding box center [297, 25] width 186 height 22
click at [243, 25] on input "gab" at bounding box center [297, 25] width 186 height 22
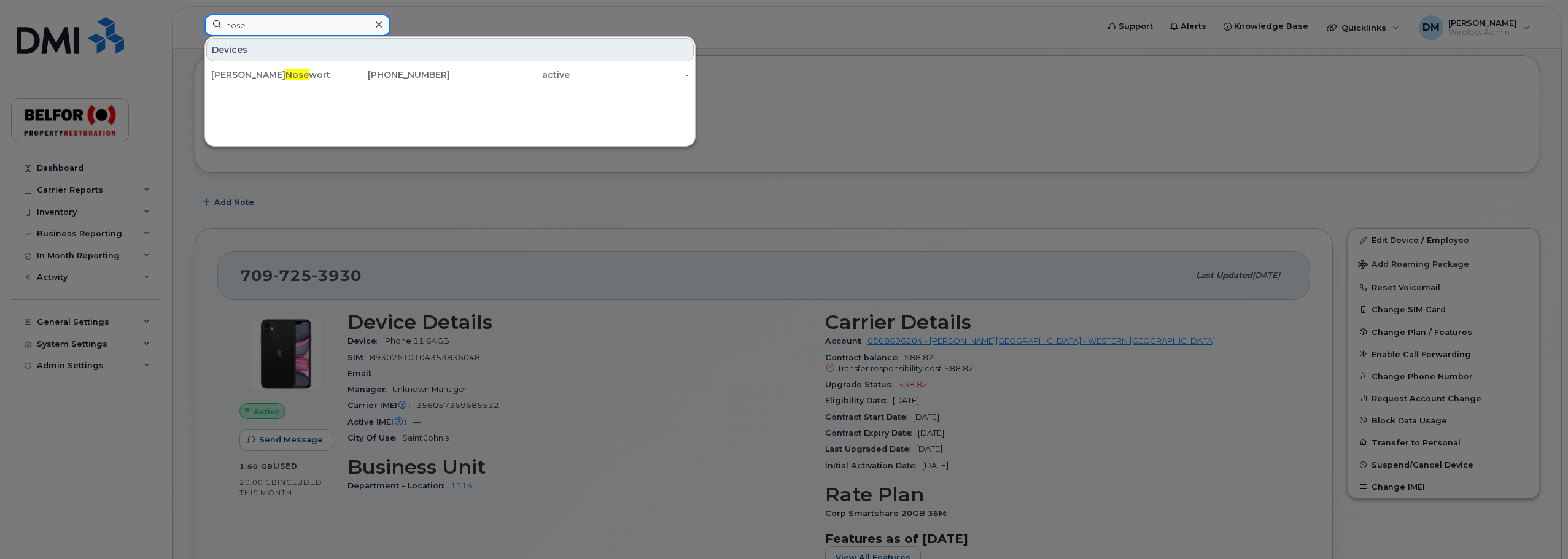
click at [238, 23] on input "nose" at bounding box center [297, 25] width 186 height 22
type input "rees"
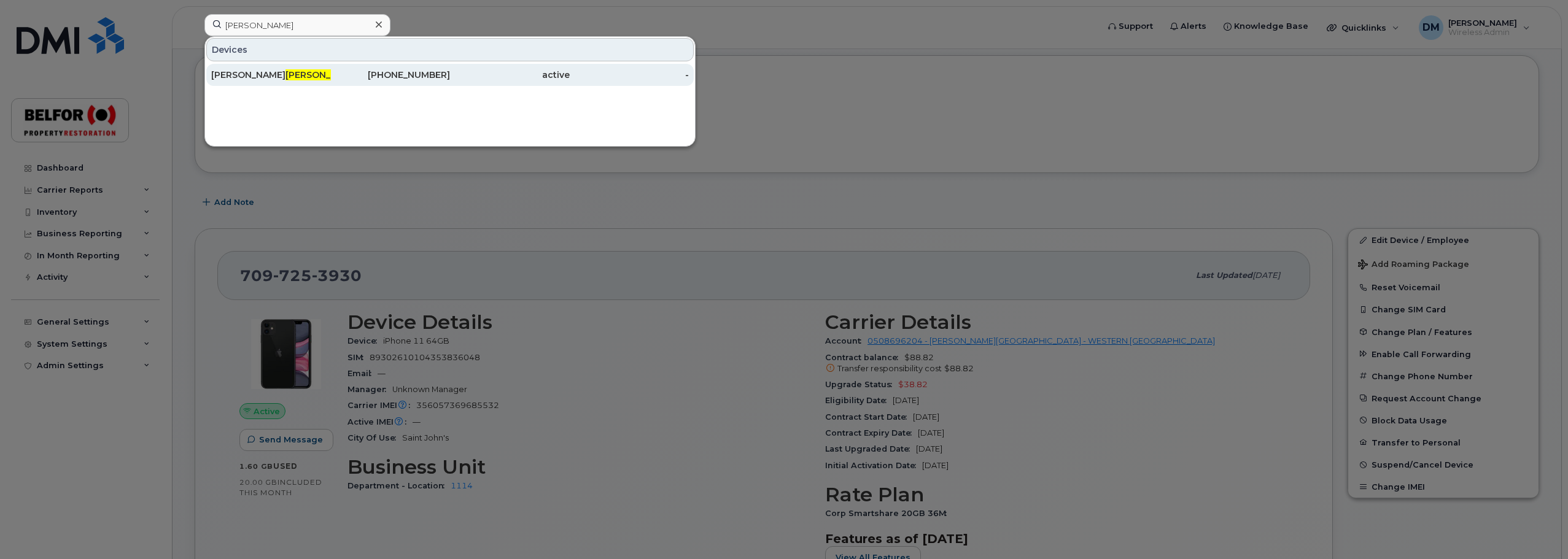
drag, startPoint x: 246, startPoint y: 74, endPoint x: 233, endPoint y: 76, distance: 13.2
click at [246, 74] on div "Brendan Rees" at bounding box center [270, 75] width 120 height 12
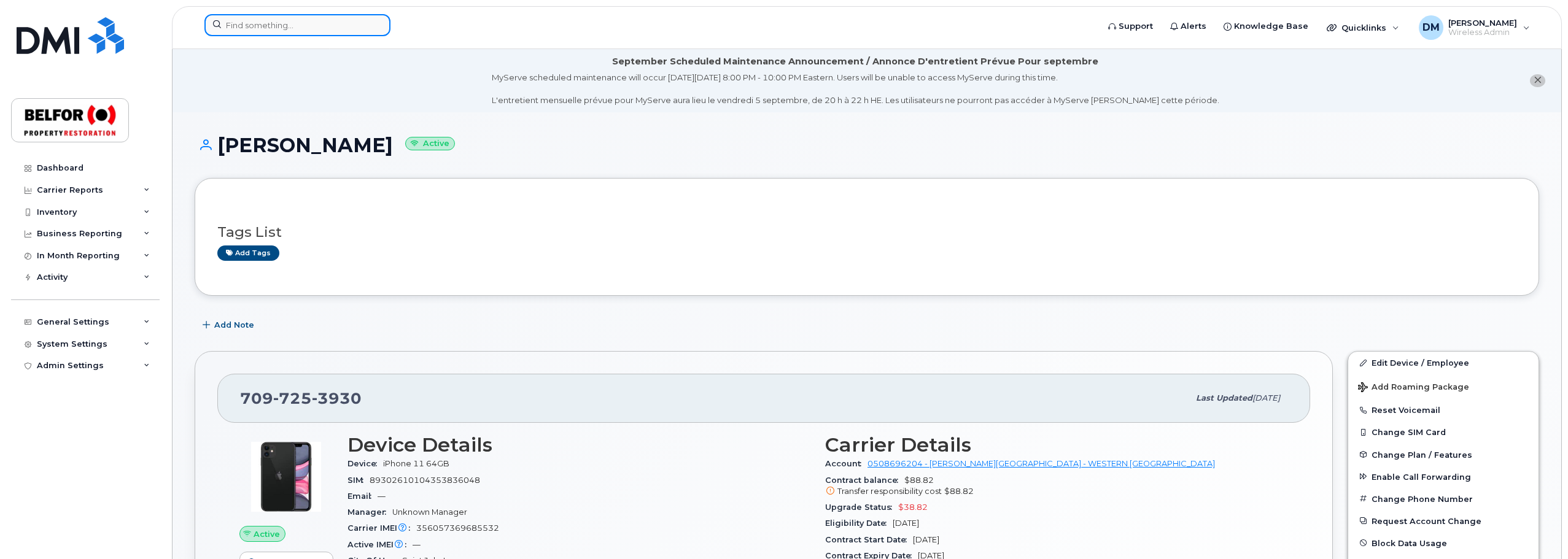
click at [229, 25] on input at bounding box center [297, 25] width 186 height 22
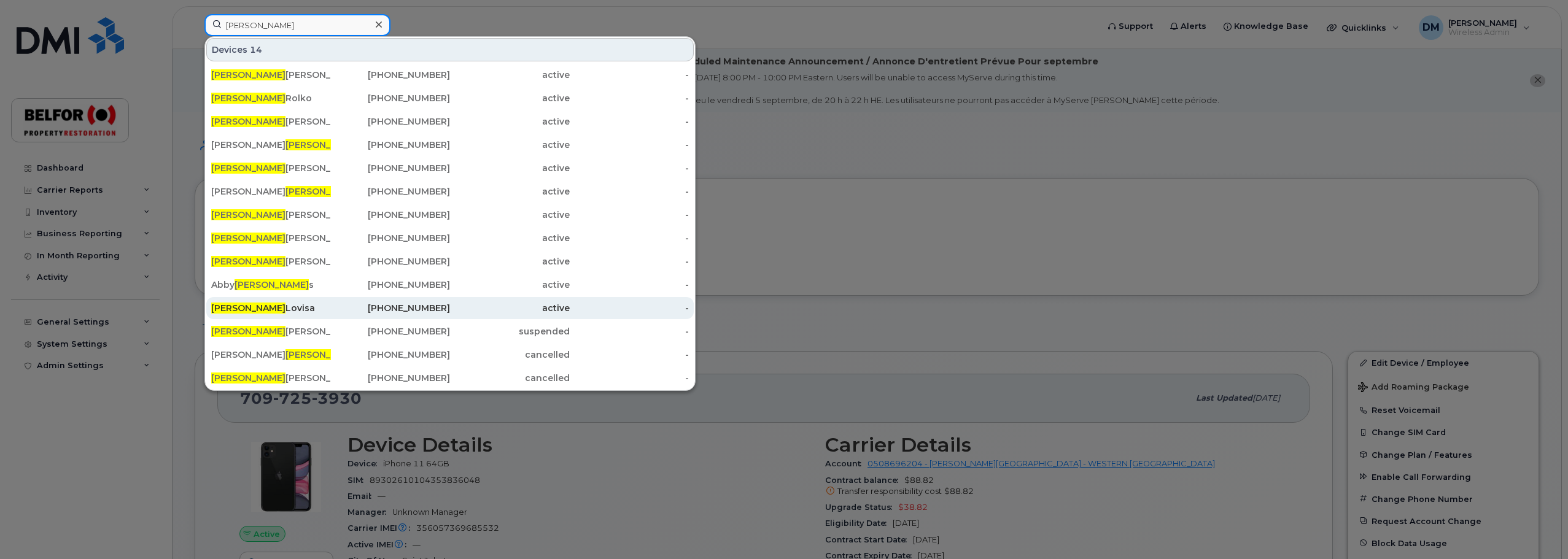
type input "[PERSON_NAME]"
drag, startPoint x: 258, startPoint y: 307, endPoint x: 247, endPoint y: 302, distance: 12.1
click at [258, 307] on div "Robert Lovisa" at bounding box center [270, 308] width 120 height 12
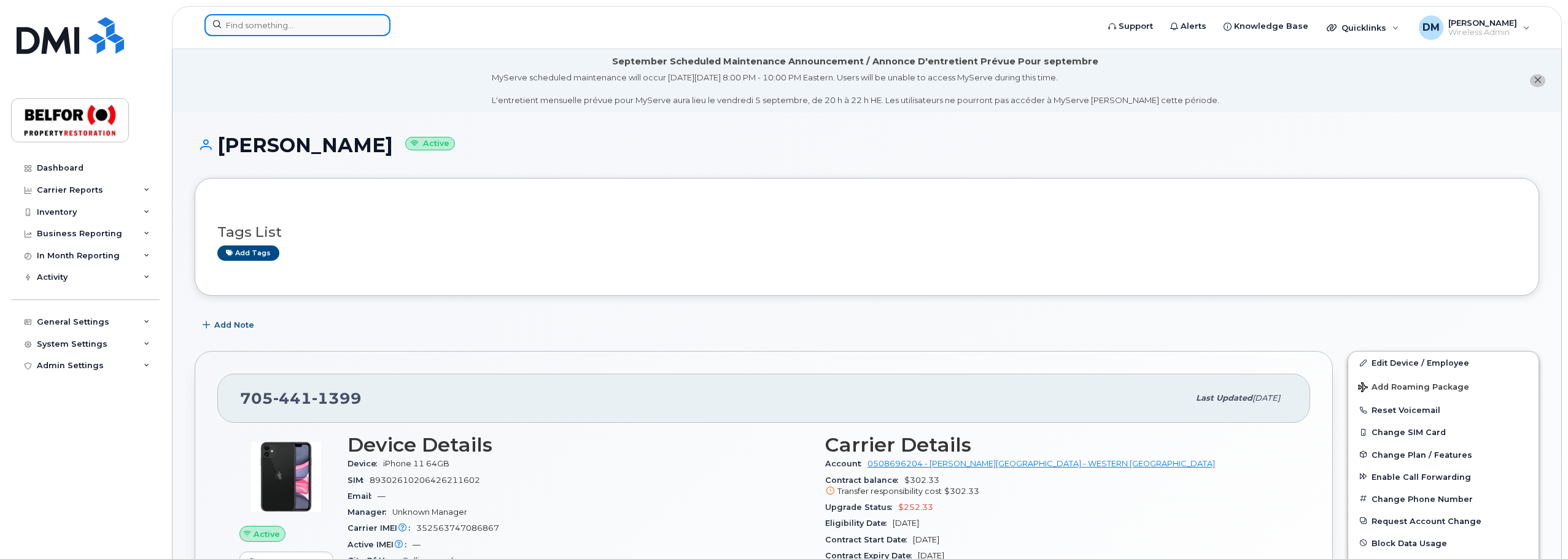
click at [258, 23] on input at bounding box center [297, 25] width 186 height 22
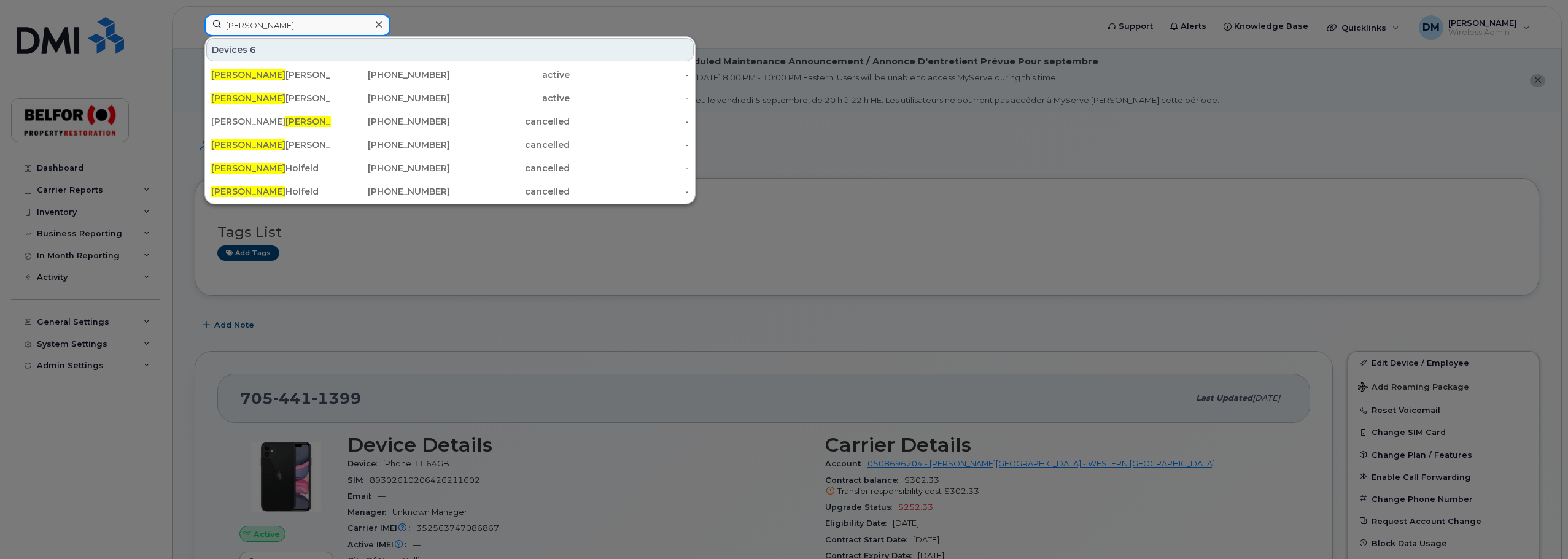
click at [234, 29] on input "richard" at bounding box center [297, 25] width 186 height 22
click at [234, 26] on input "richard" at bounding box center [297, 25] width 186 height 22
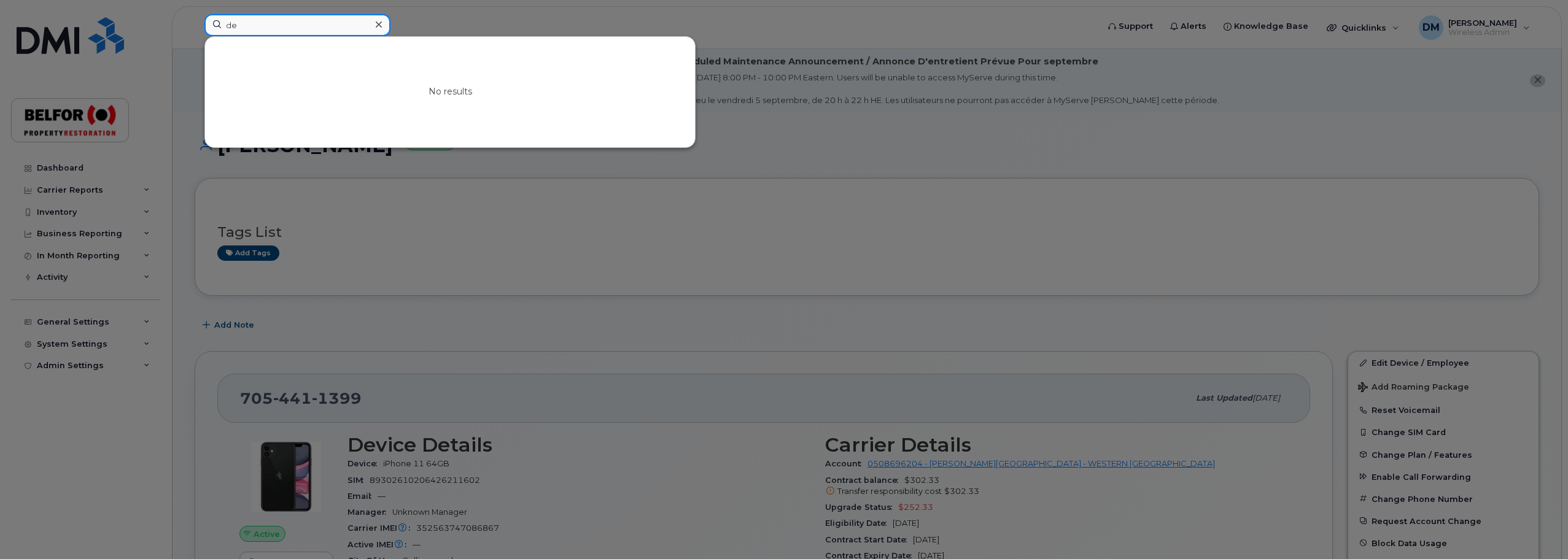
type input "d"
type input "b"
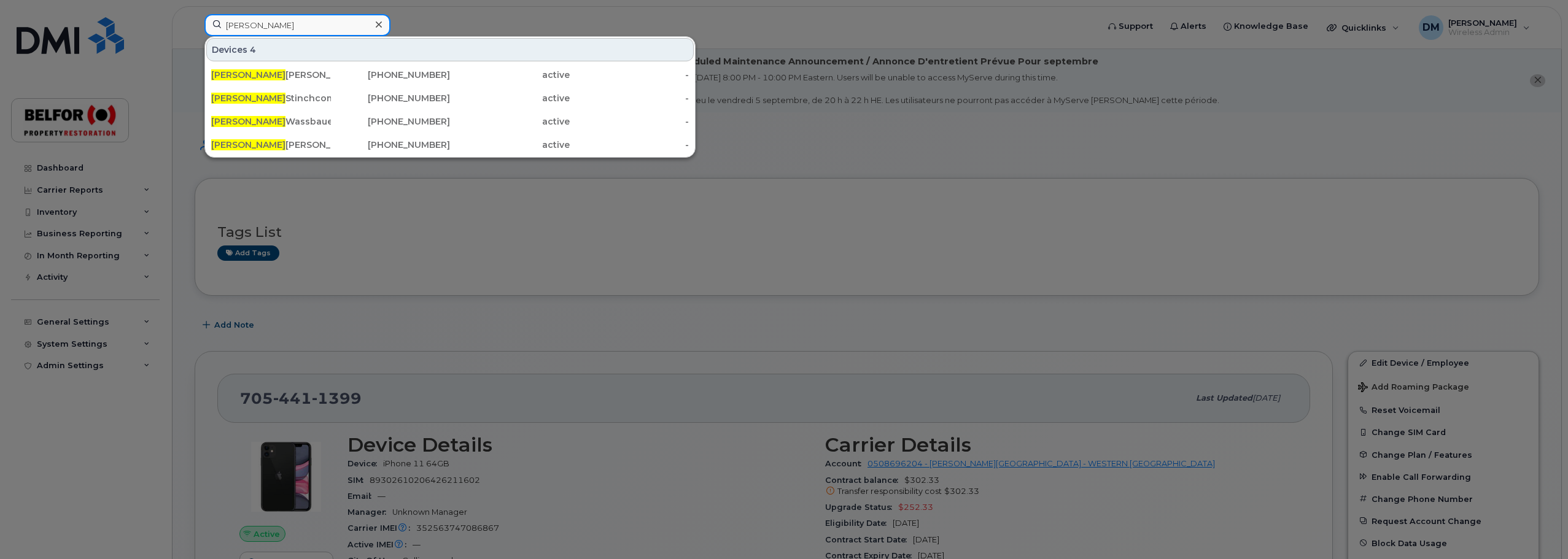
click at [240, 25] on input "sarah" at bounding box center [297, 25] width 186 height 22
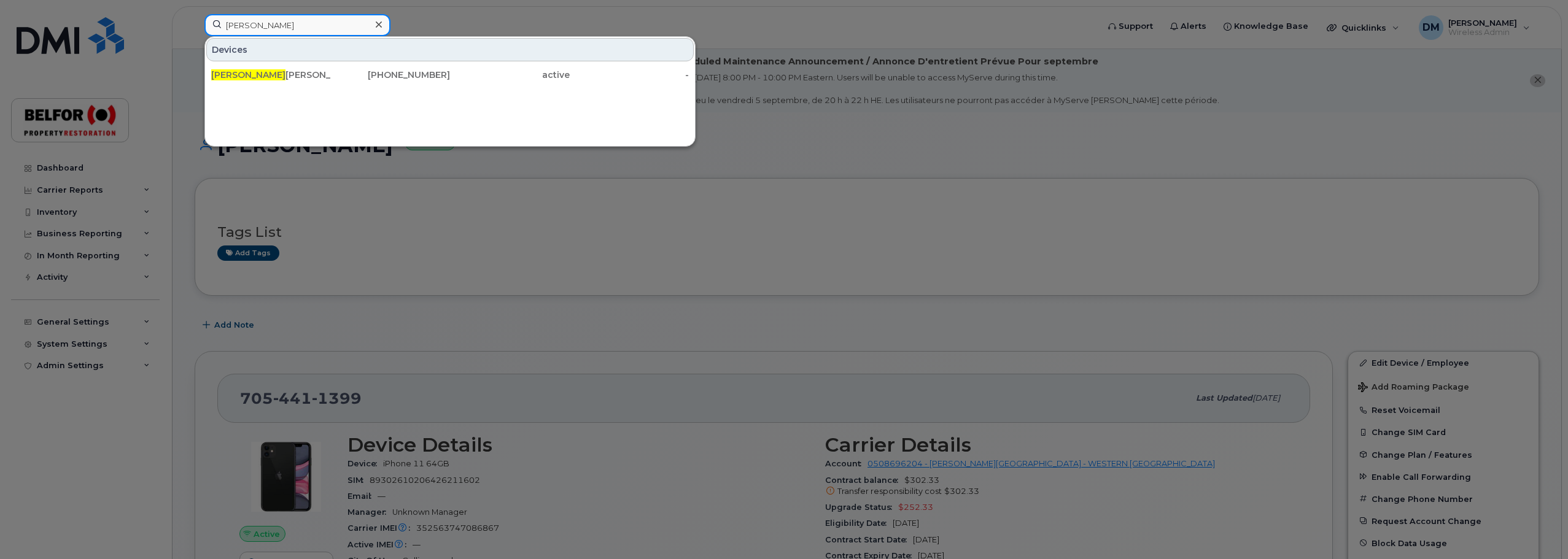
click at [240, 30] on input "rogers" at bounding box center [297, 25] width 186 height 22
click at [228, 26] on input "rogers" at bounding box center [297, 25] width 186 height 22
type input "crilley"
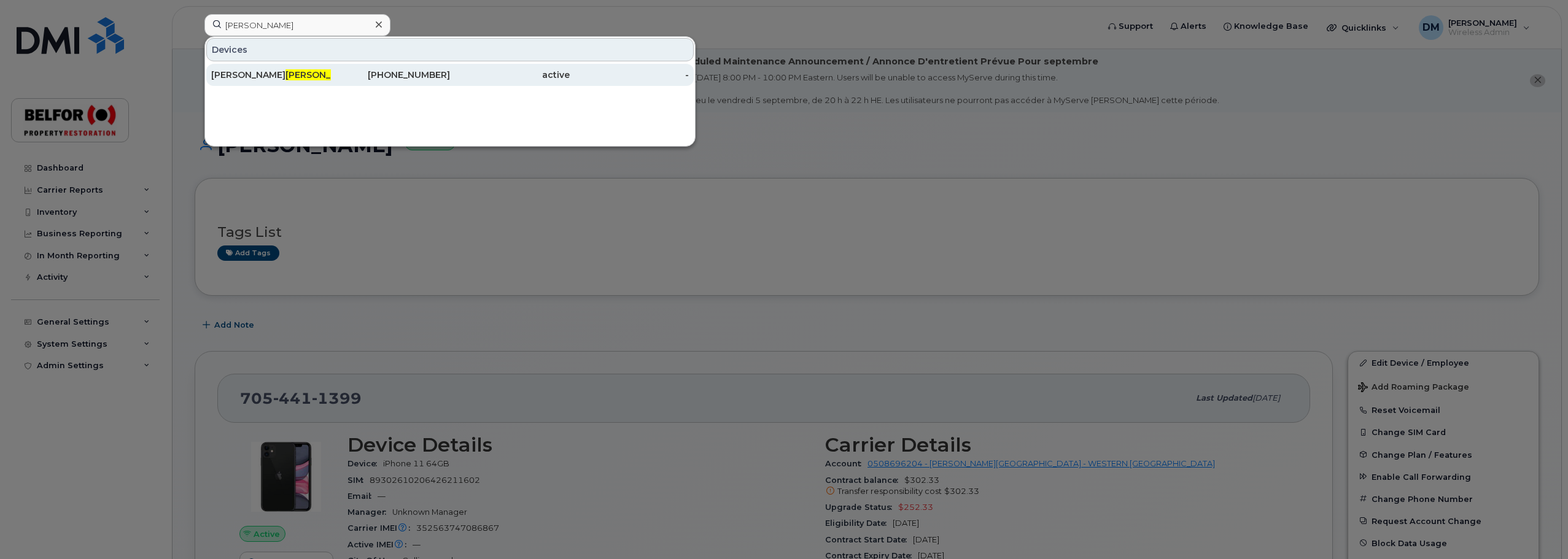
click at [283, 77] on div "Danielle Crilley" at bounding box center [270, 75] width 120 height 12
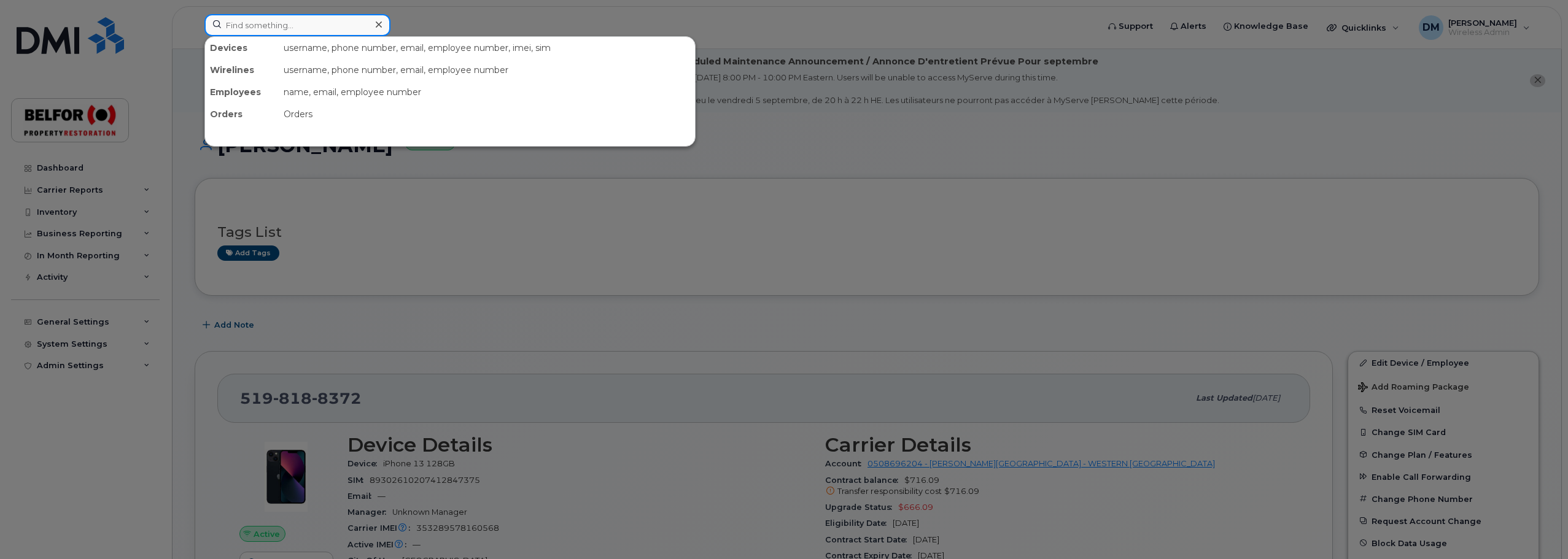
click at [236, 29] on input at bounding box center [297, 25] width 186 height 22
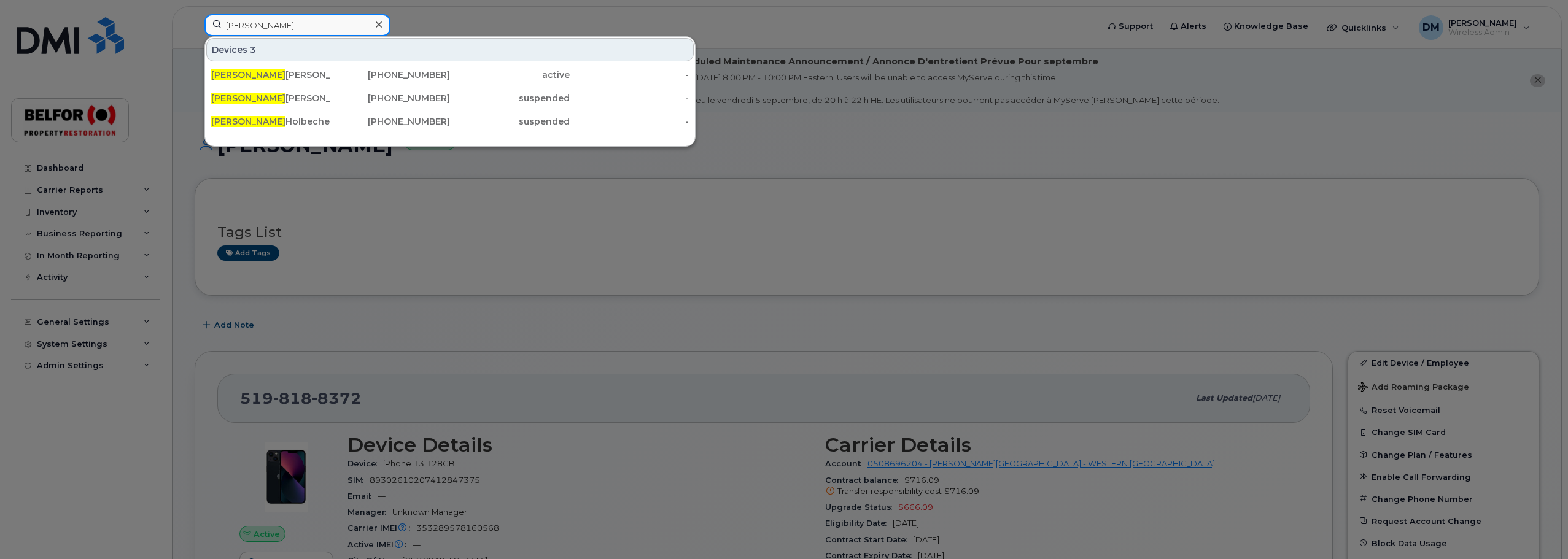
click at [235, 24] on input "[PERSON_NAME]" at bounding box center [297, 25] width 186 height 22
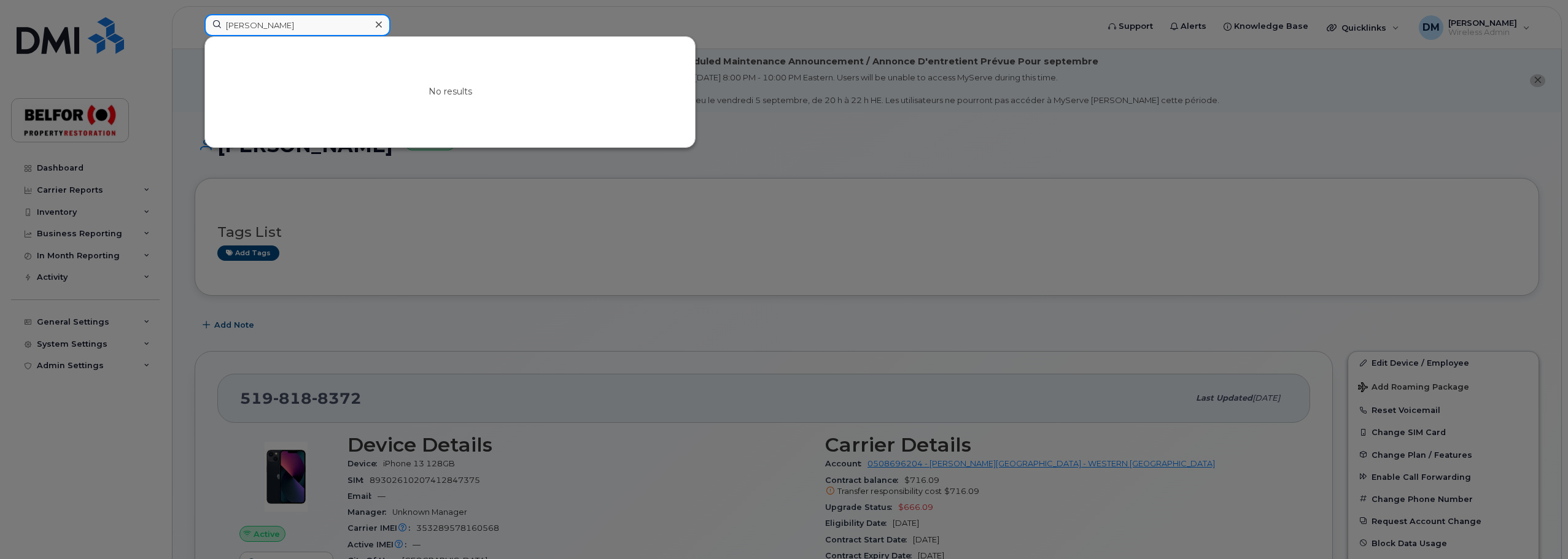
click at [232, 22] on input "[PERSON_NAME]" at bounding box center [297, 25] width 186 height 22
click at [232, 20] on input "[PERSON_NAME]" at bounding box center [297, 25] width 186 height 22
click at [236, 22] on input "[PERSON_NAME]" at bounding box center [297, 25] width 186 height 22
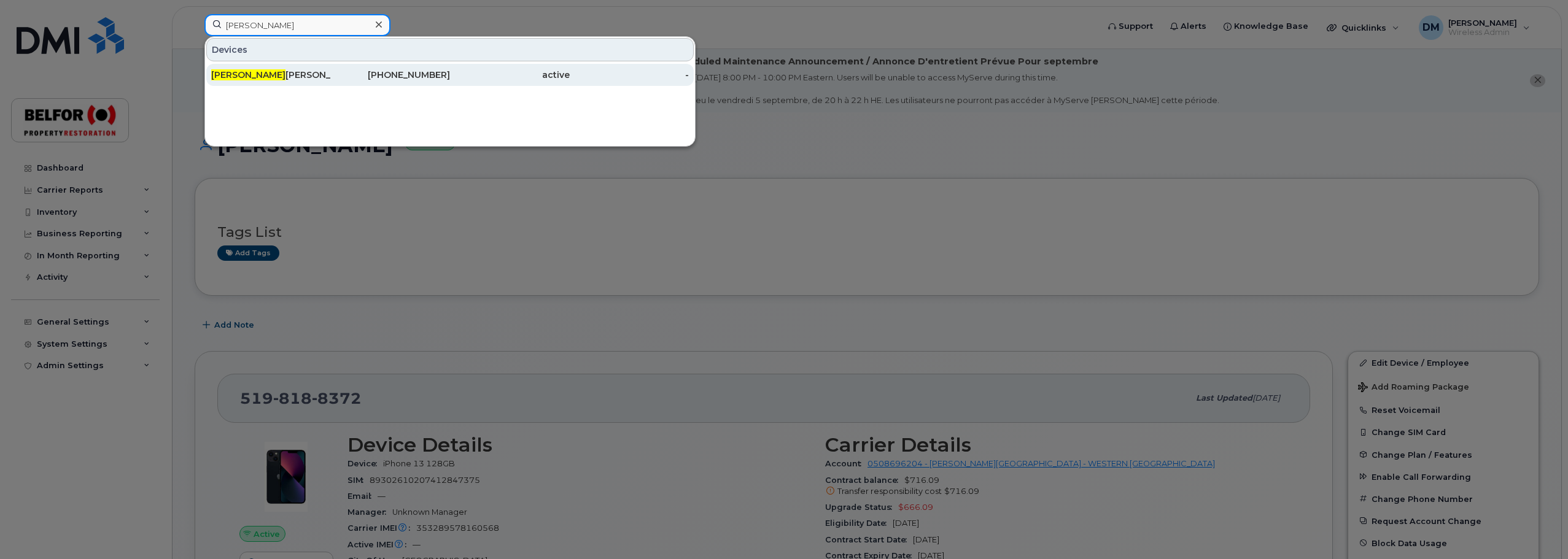
type input "barry"
click at [285, 75] on div "Barry Chester Tumblin" at bounding box center [270, 75] width 120 height 12
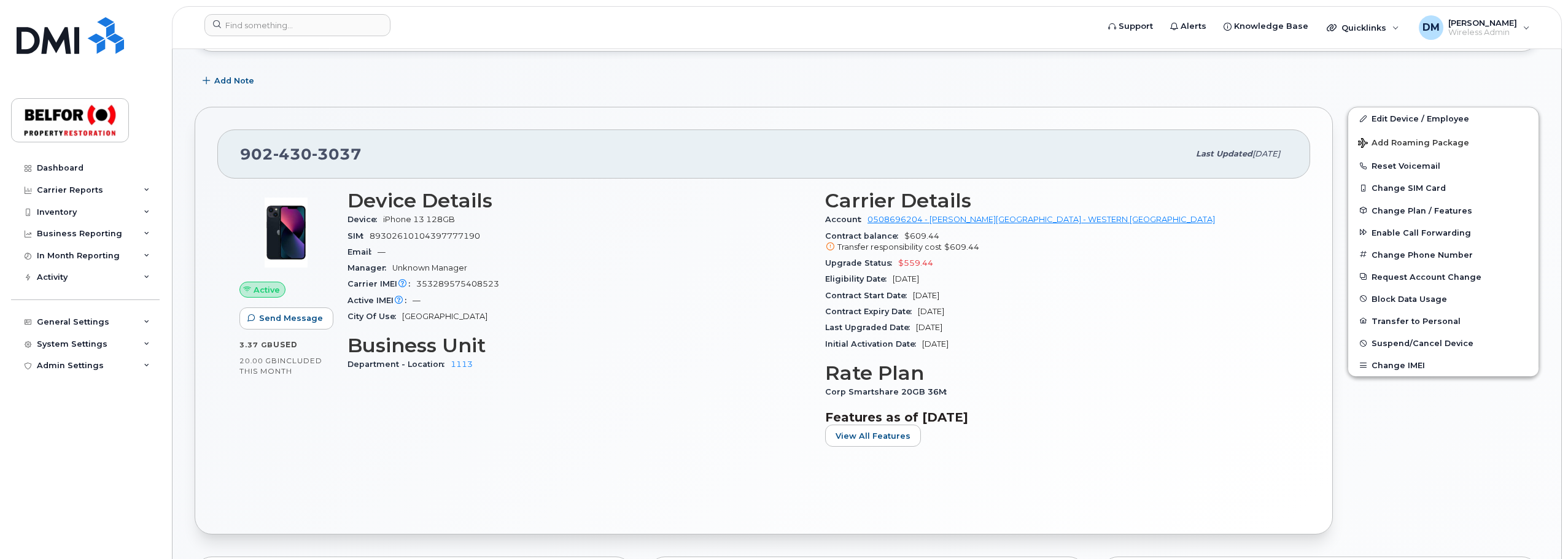
scroll to position [61, 0]
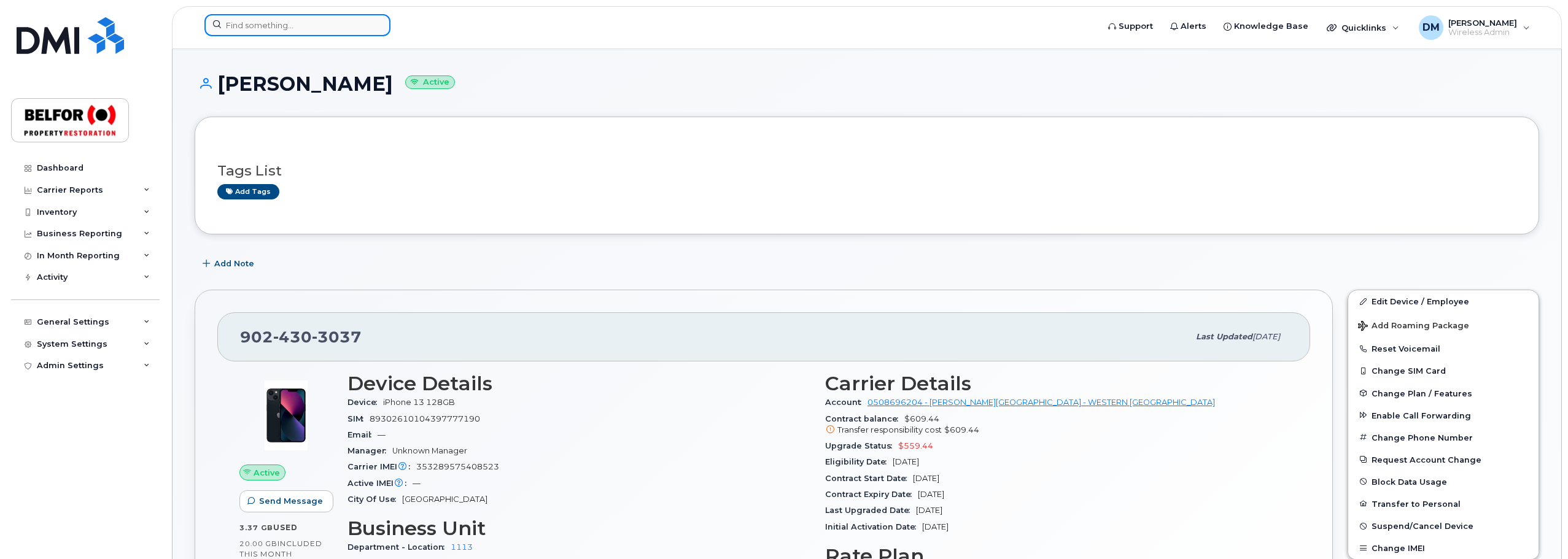
click at [281, 22] on input at bounding box center [297, 25] width 186 height 22
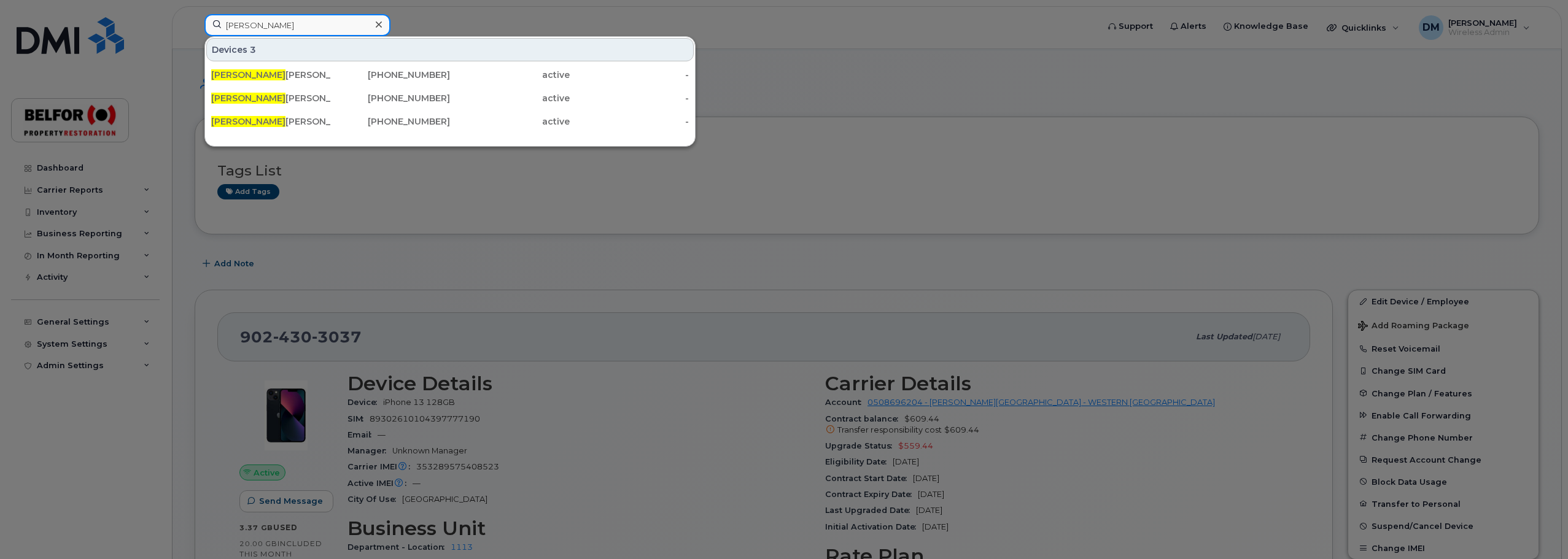
click at [242, 24] on input "[PERSON_NAME]" at bounding box center [297, 25] width 186 height 22
click at [241, 22] on input "[PERSON_NAME]" at bounding box center [297, 25] width 186 height 22
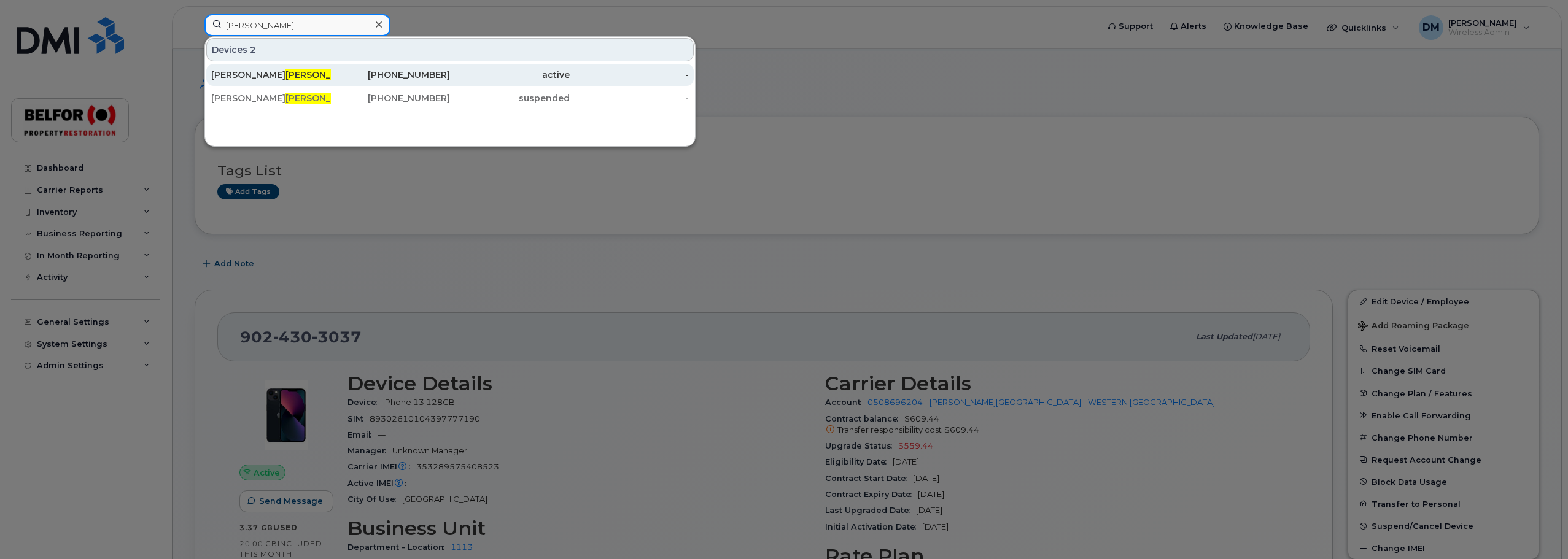
type input "barr"
click at [254, 77] on div "Trish Barr" at bounding box center [270, 75] width 120 height 12
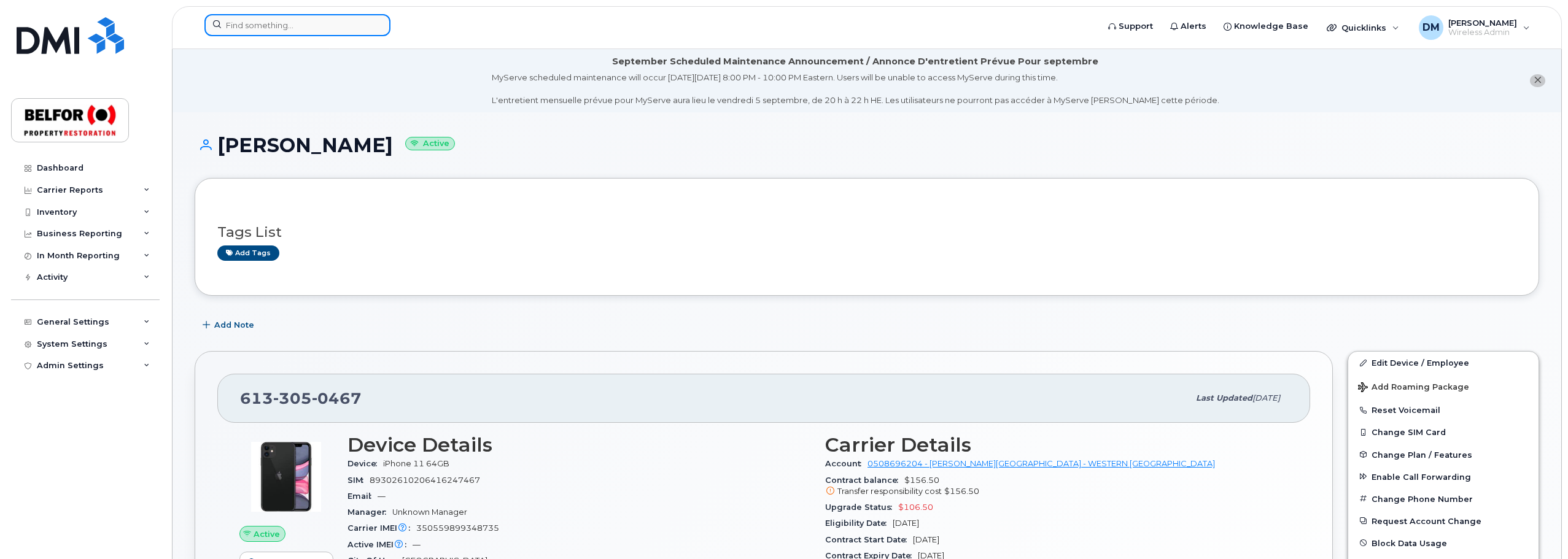
click at [256, 30] on input at bounding box center [297, 25] width 186 height 22
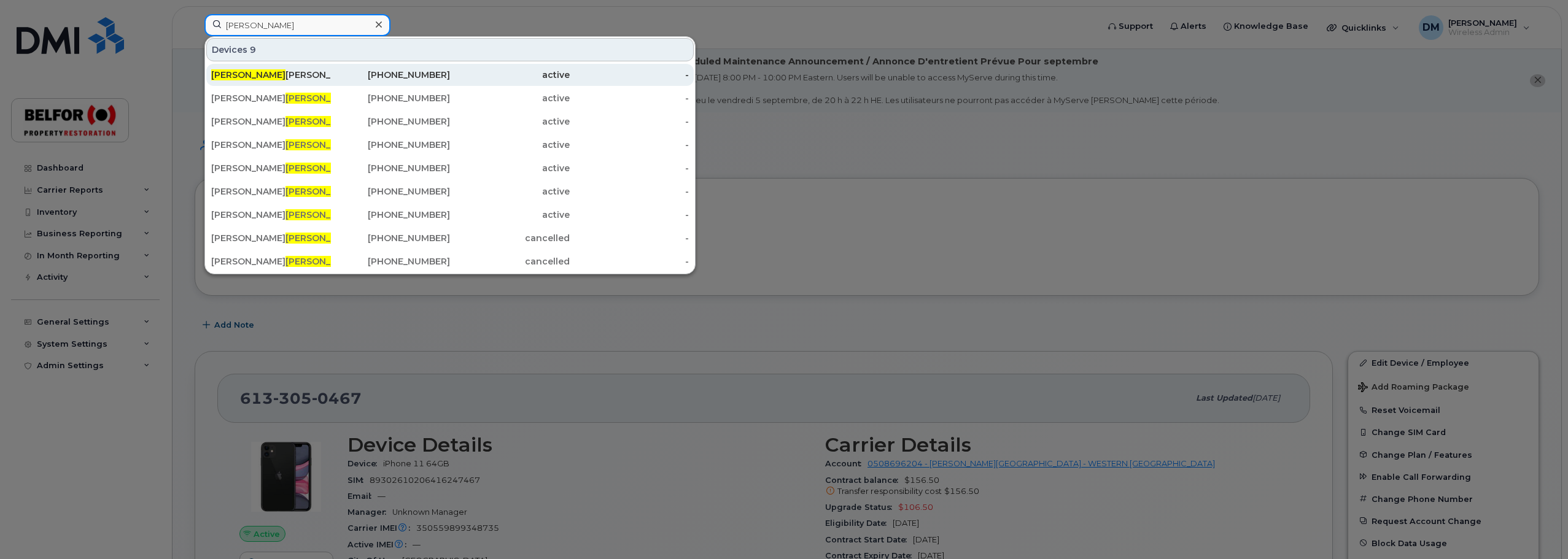
type input "russell"
click at [267, 73] on div "Russell McKenzie" at bounding box center [270, 75] width 120 height 12
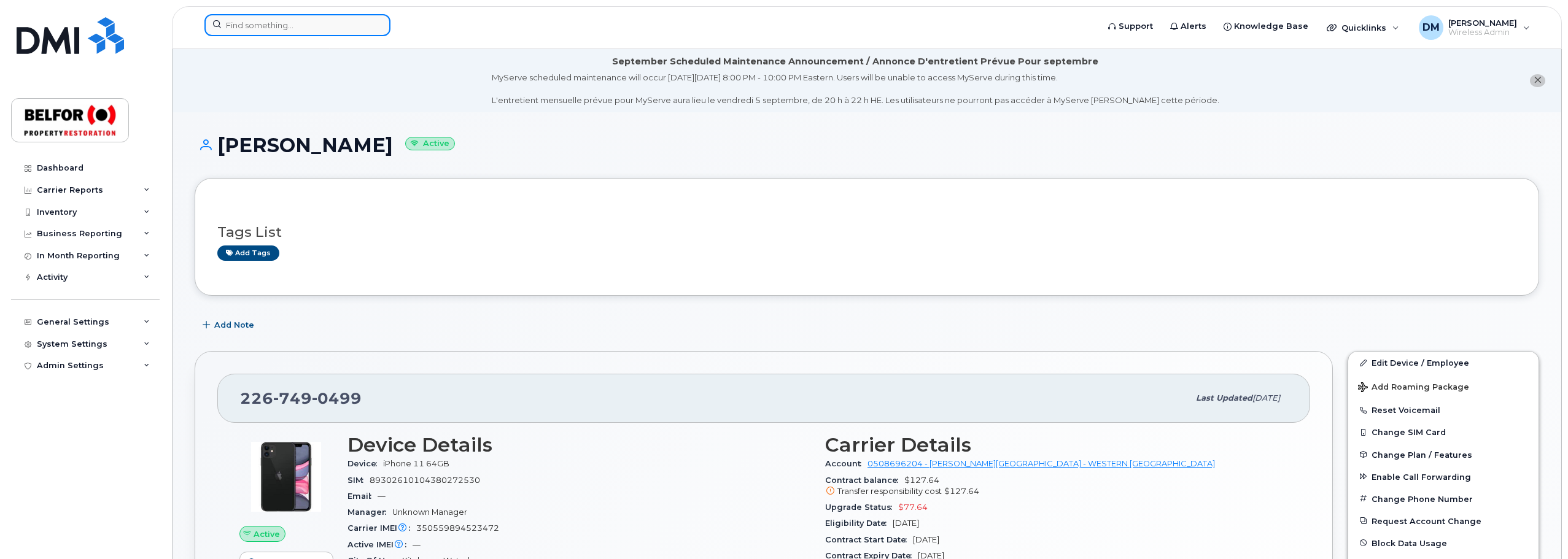
click at [253, 32] on input at bounding box center [297, 25] width 186 height 22
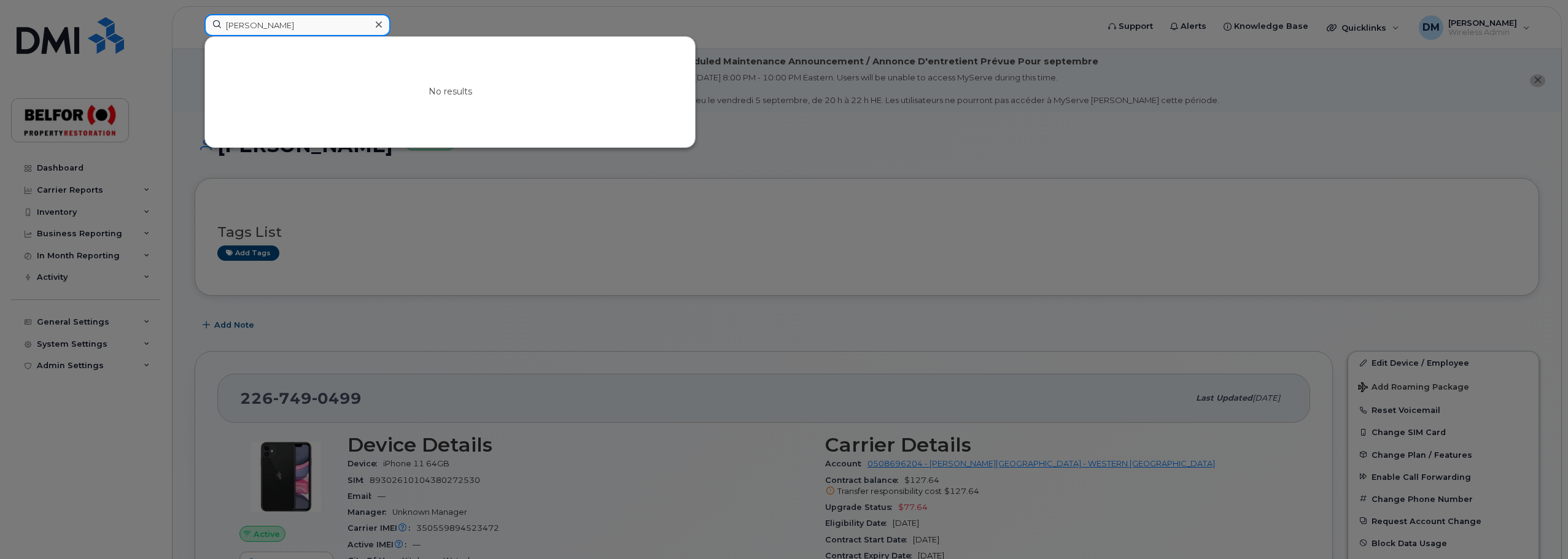
click at [242, 32] on input "[PERSON_NAME]" at bounding box center [297, 25] width 186 height 22
click at [241, 31] on input "[PERSON_NAME]" at bounding box center [297, 25] width 186 height 22
click at [240, 25] on input "colten" at bounding box center [297, 25] width 186 height 22
type input "[PERSON_NAME]"
